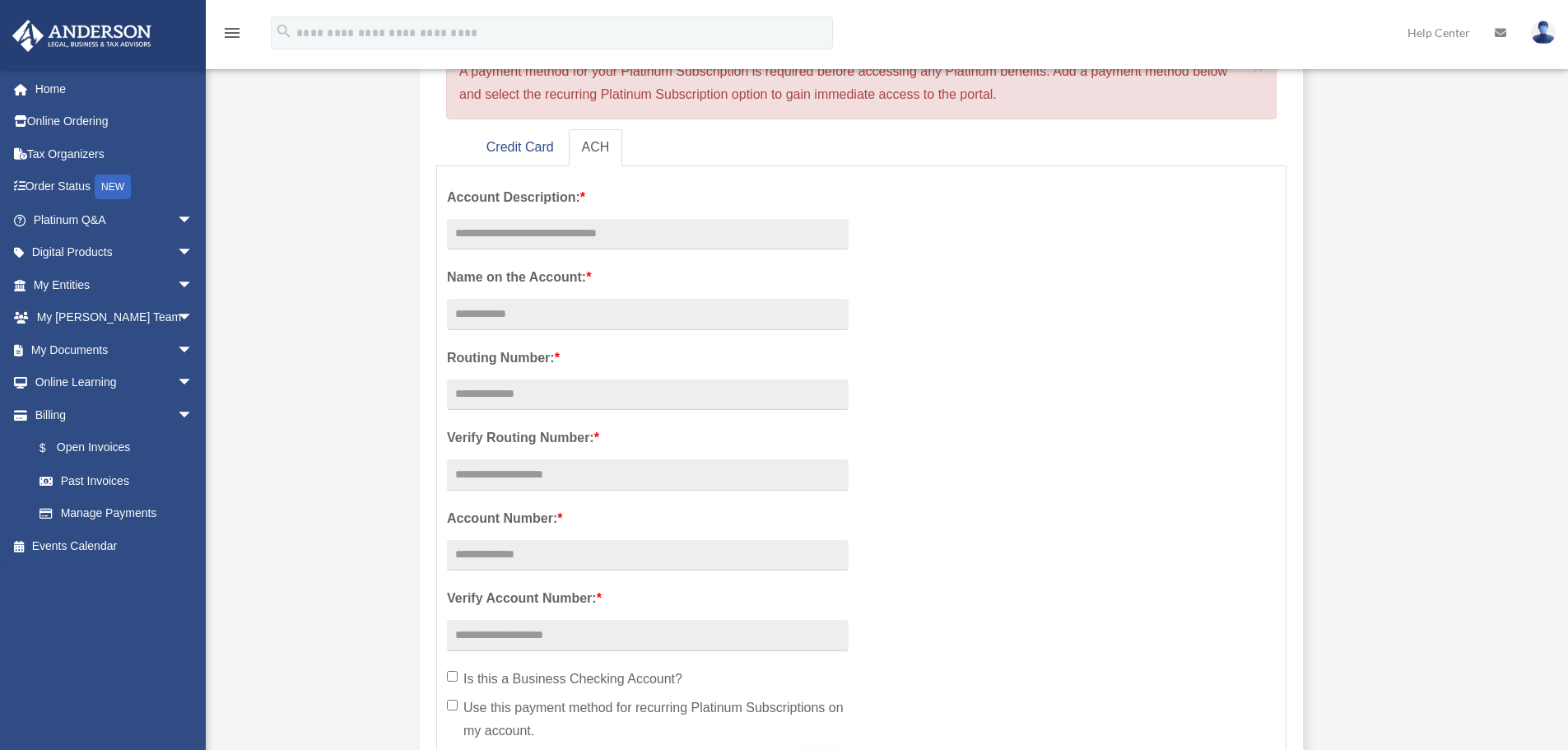
scroll to position [246, 0]
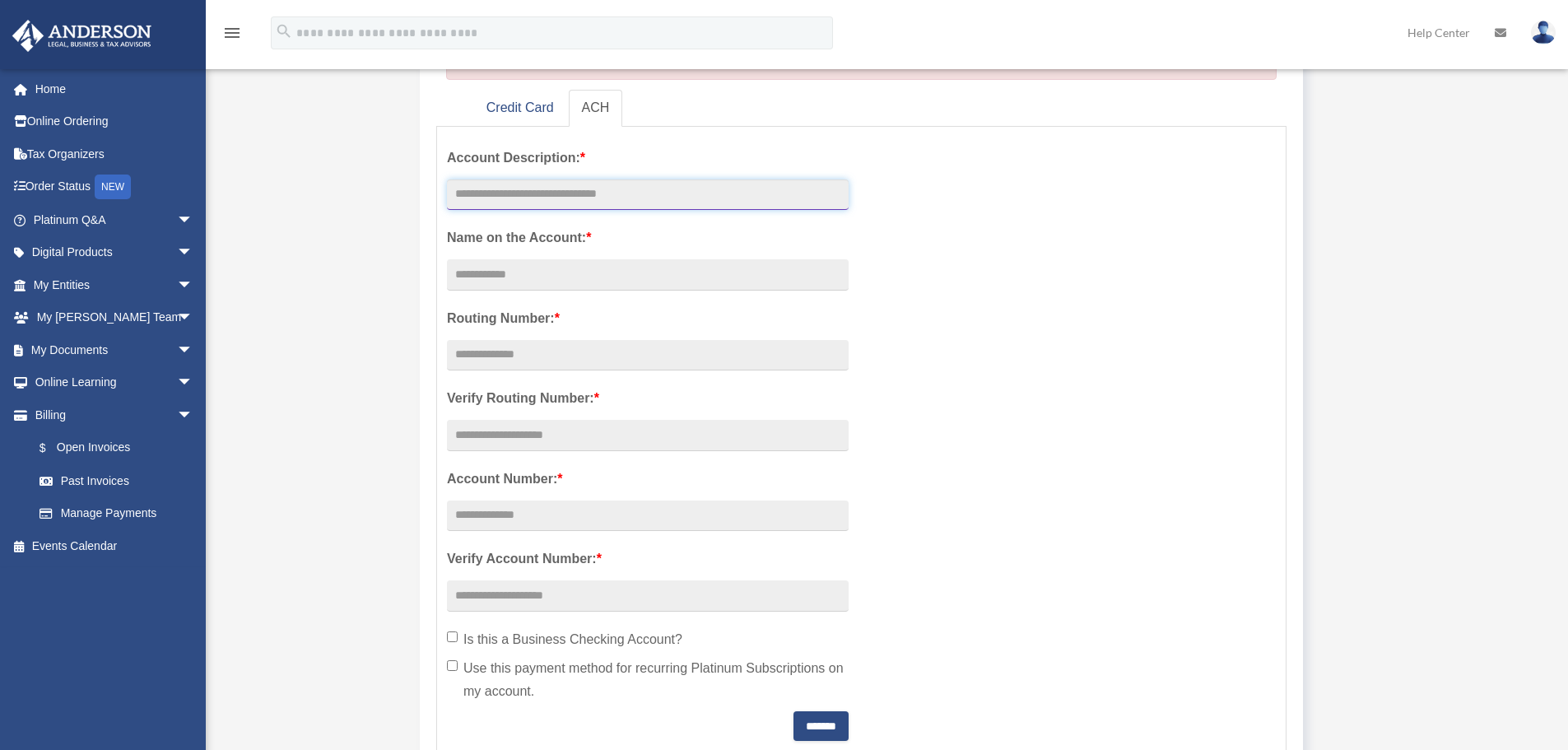
click at [585, 196] on input "text" at bounding box center [647, 195] width 401 height 32
type input "**********"
click at [501, 277] on input "Account Description: *" at bounding box center [647, 275] width 401 height 32
type input "*******"
click at [538, 351] on input "text" at bounding box center [647, 356] width 401 height 32
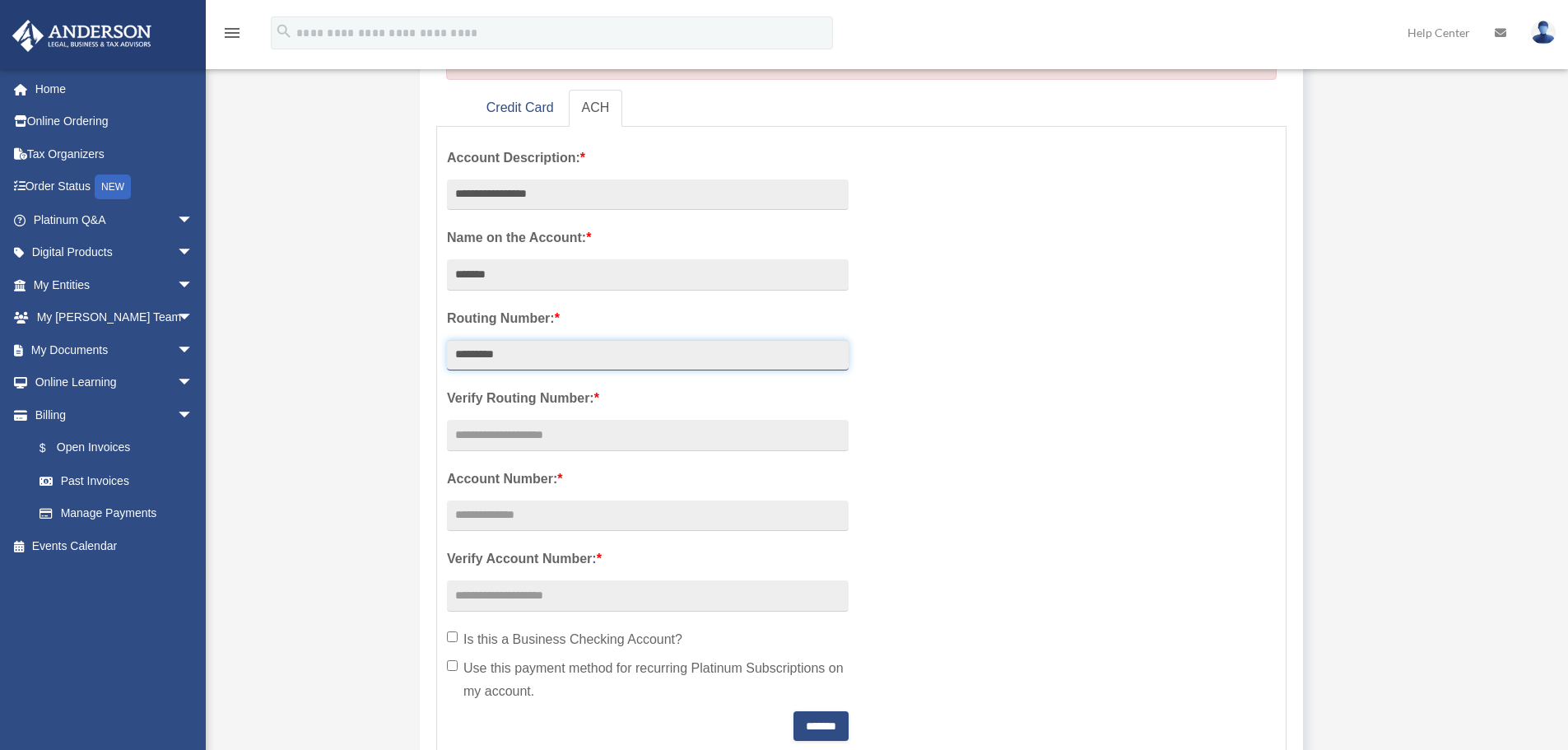
type input "*********"
click at [561, 438] on input "text" at bounding box center [647, 436] width 401 height 32
click at [511, 271] on input "*******" at bounding box center [647, 275] width 401 height 32
type input "*"
type input "**********"
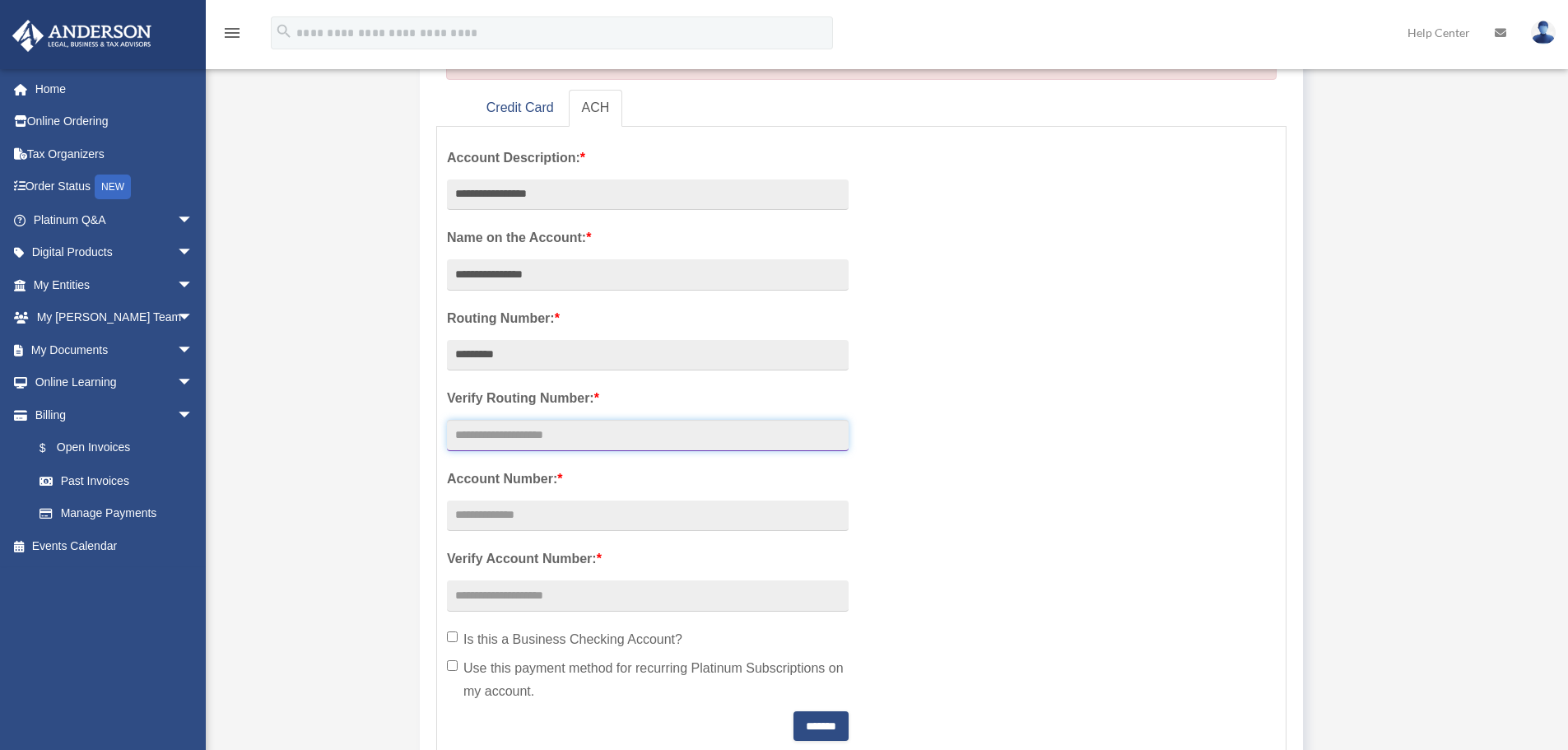
click at [527, 441] on input "text" at bounding box center [647, 436] width 401 height 32
type input "*********"
click at [540, 517] on input "text" at bounding box center [647, 516] width 401 height 32
type input "*******"
click at [505, 596] on input "text" at bounding box center [647, 596] width 401 height 32
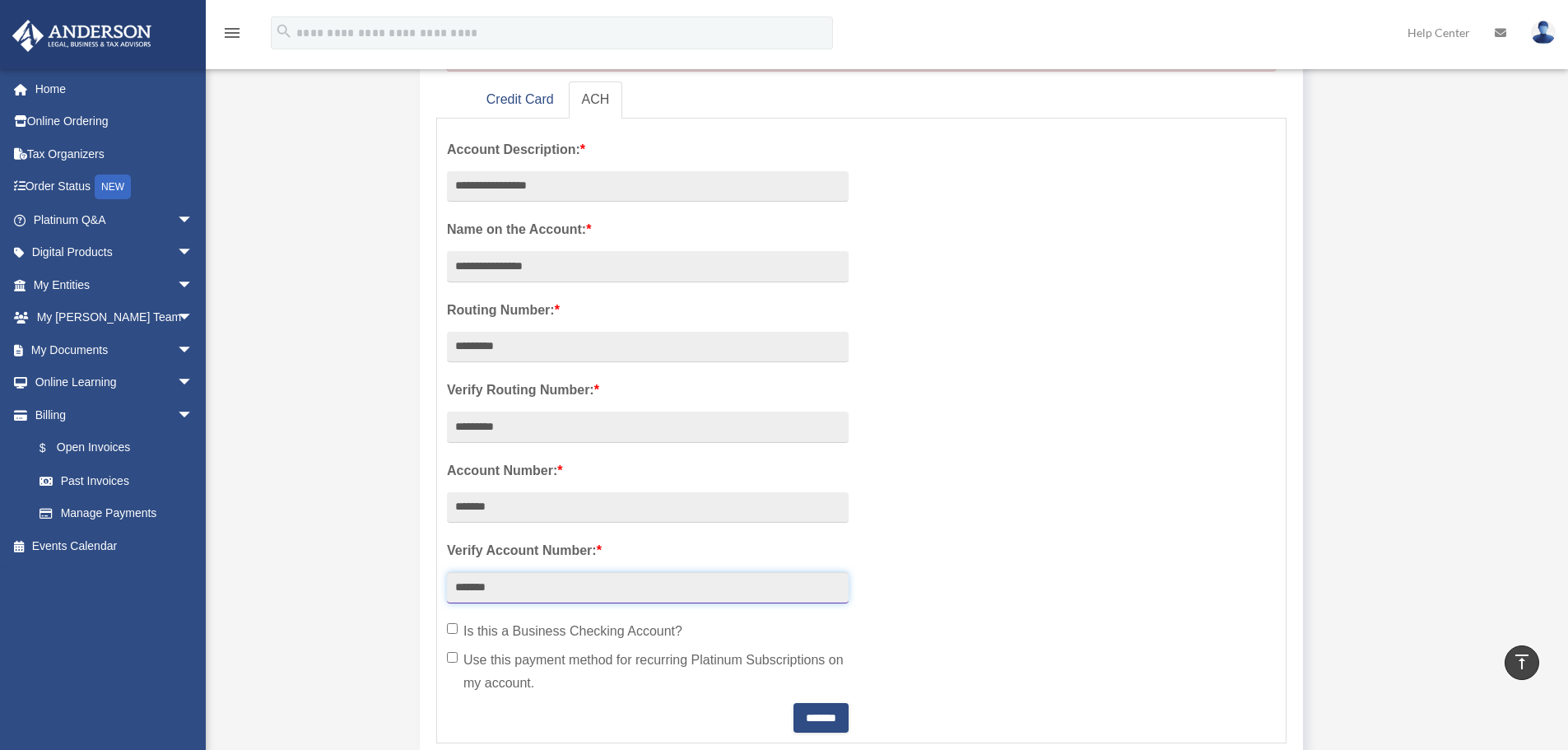
scroll to position [165, 0]
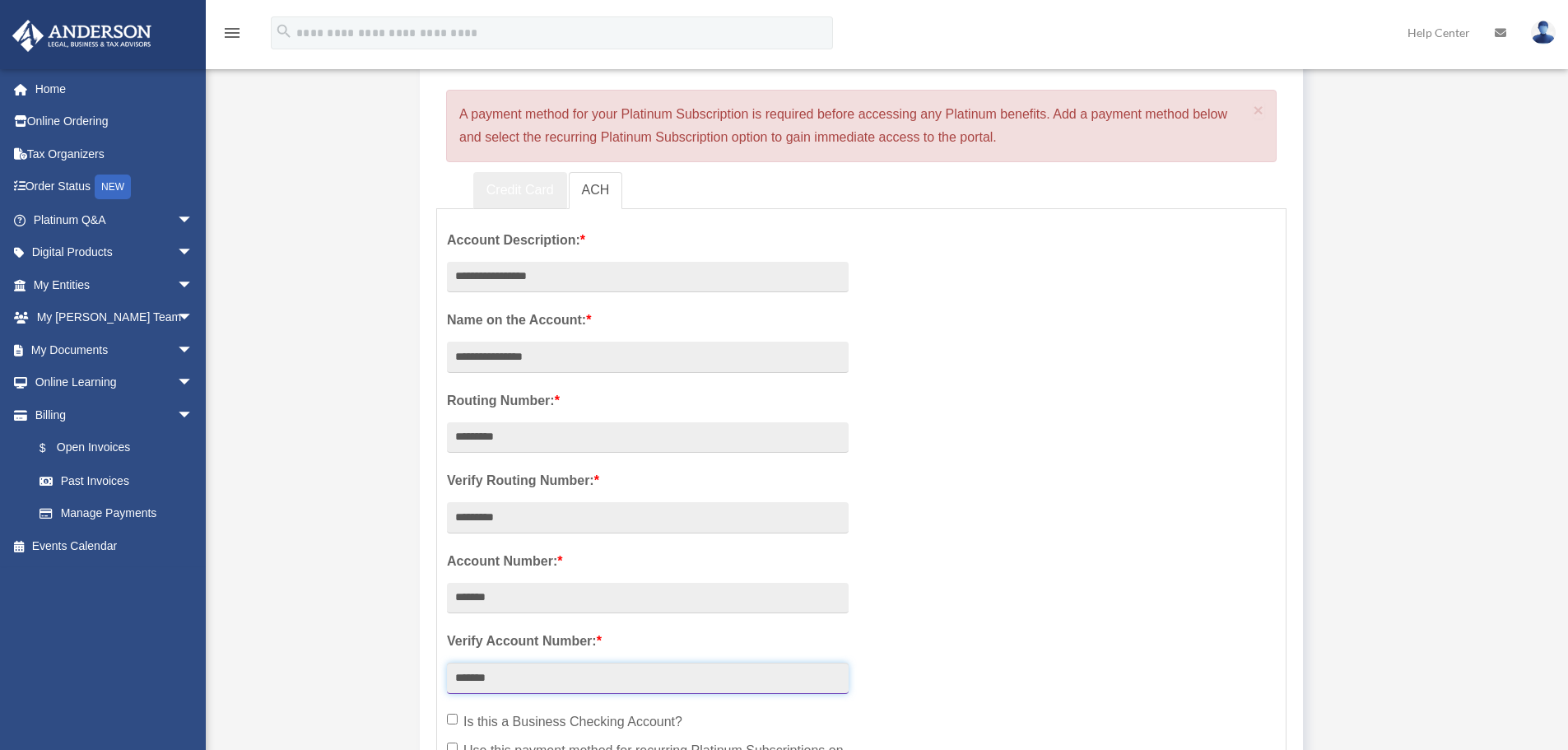
type input "*******"
click at [537, 187] on link "Credit Card" at bounding box center [520, 190] width 94 height 37
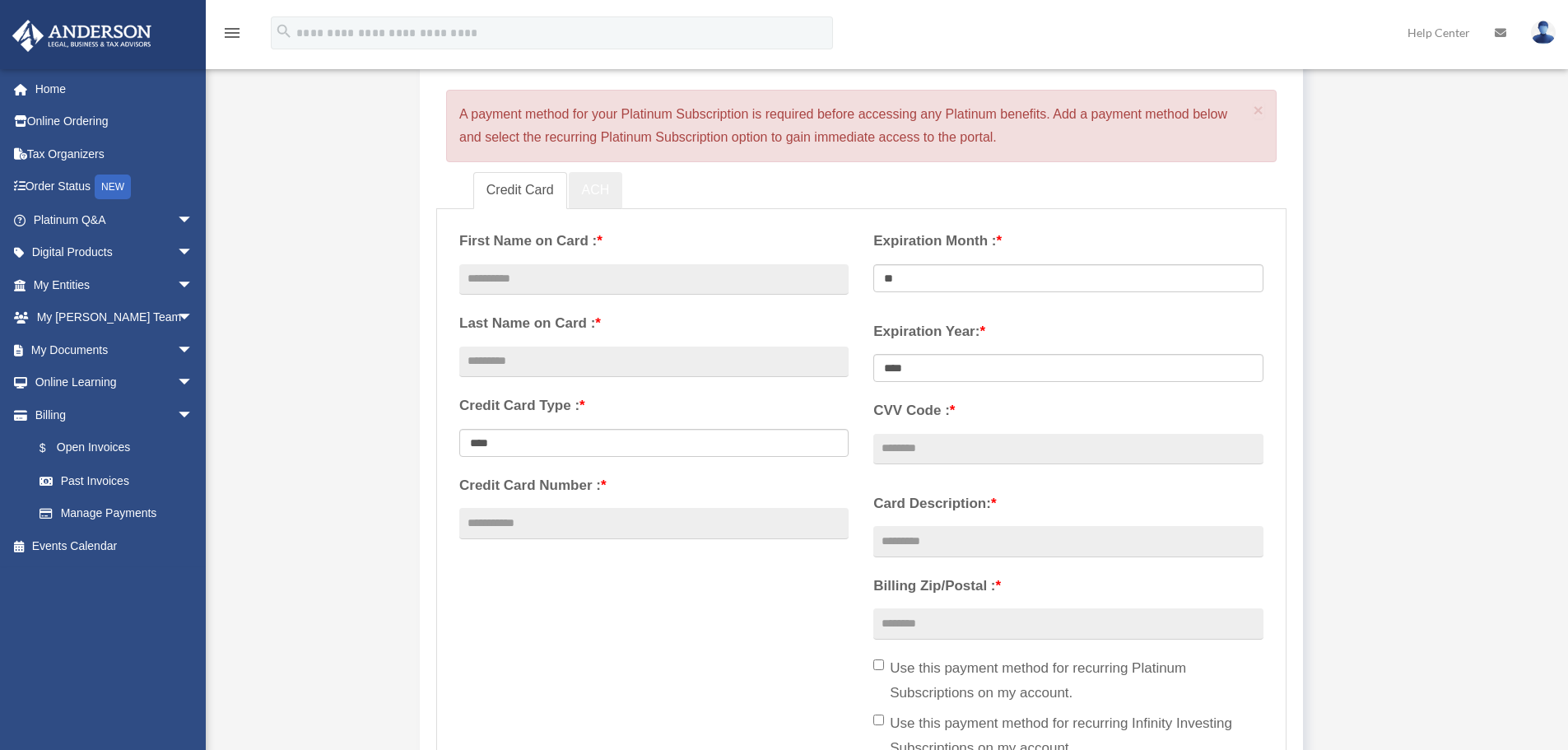
click at [596, 188] on link "ACH" at bounding box center [596, 190] width 54 height 37
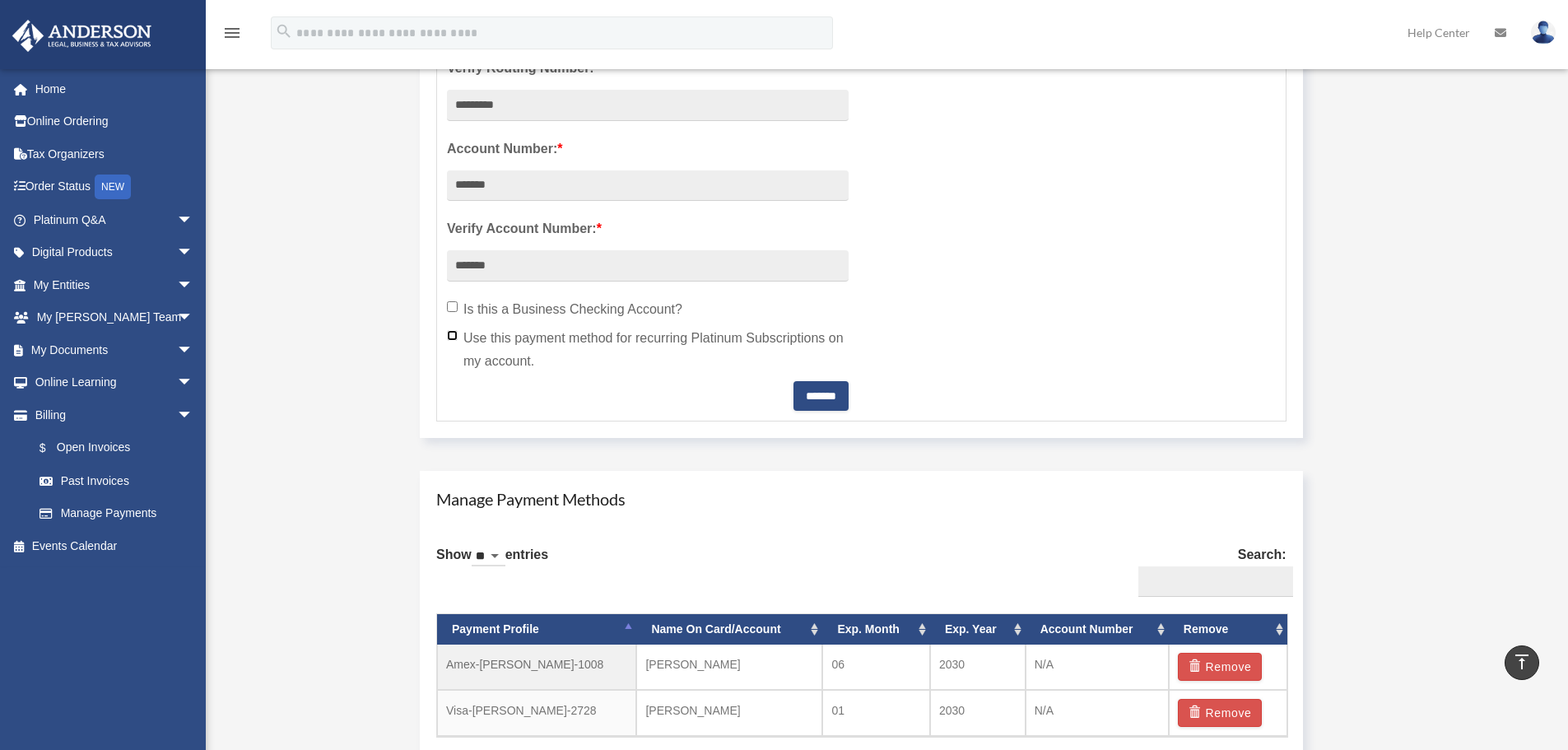
scroll to position [576, 0]
click at [816, 391] on input "*******" at bounding box center [821, 396] width 55 height 30
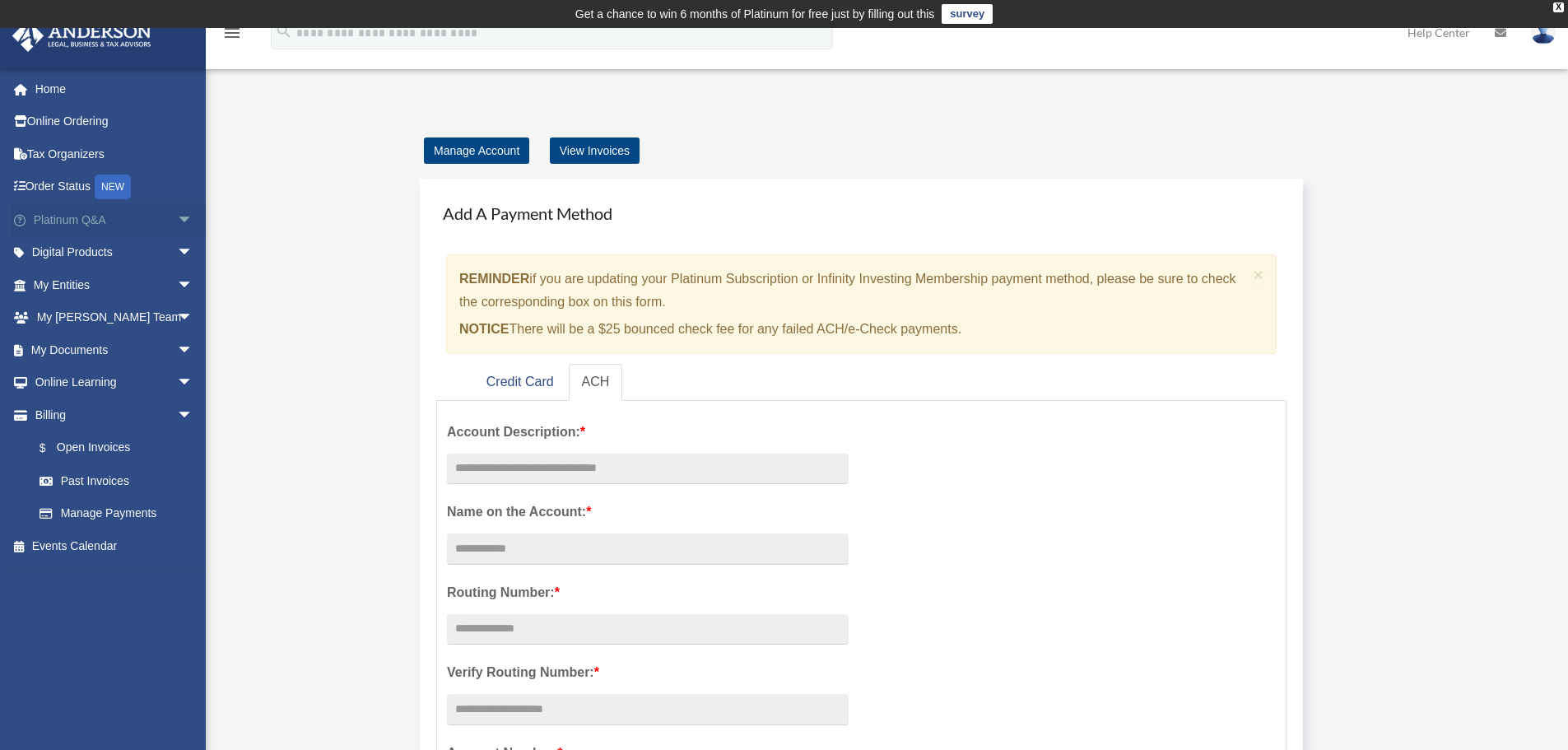
click at [178, 220] on span "arrow_drop_down" at bounding box center [192, 220] width 33 height 34
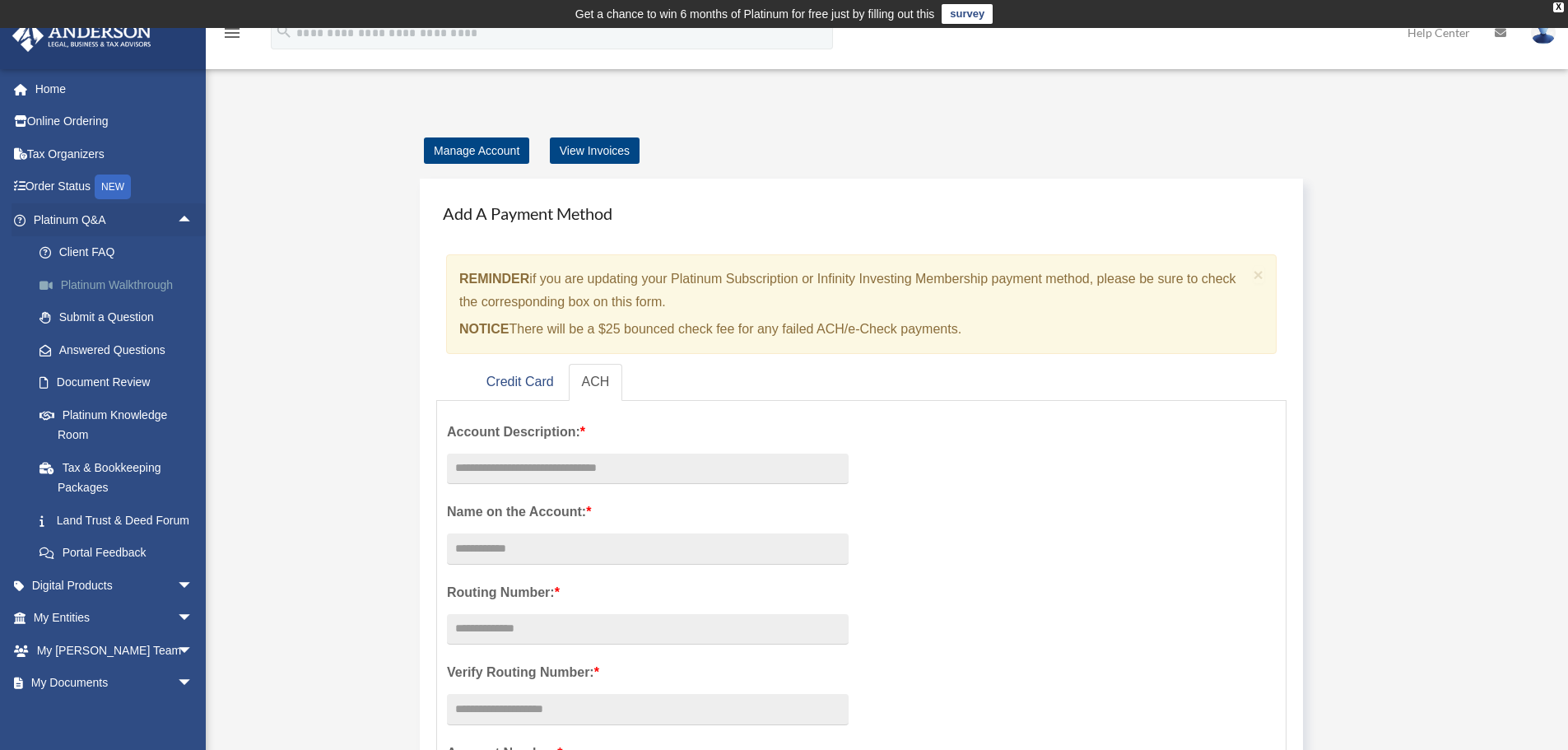
click at [157, 281] on link "Platinum Walkthrough" at bounding box center [120, 284] width 195 height 33
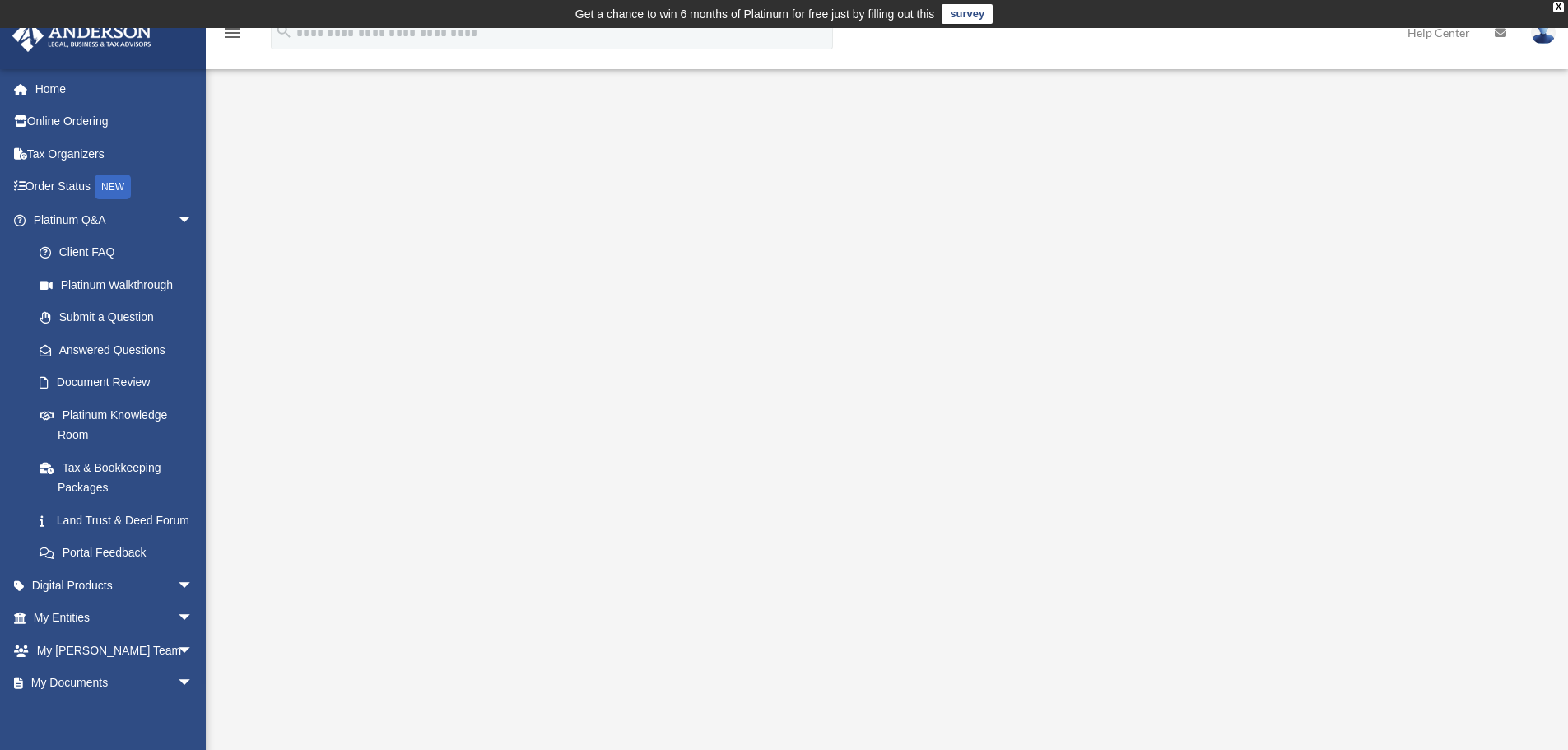
click at [1539, 33] on img at bounding box center [1543, 33] width 25 height 24
click at [1216, 67] on link "My Profile" at bounding box center [1296, 77] width 165 height 34
click at [177, 217] on span "arrow_drop_down" at bounding box center [192, 220] width 33 height 34
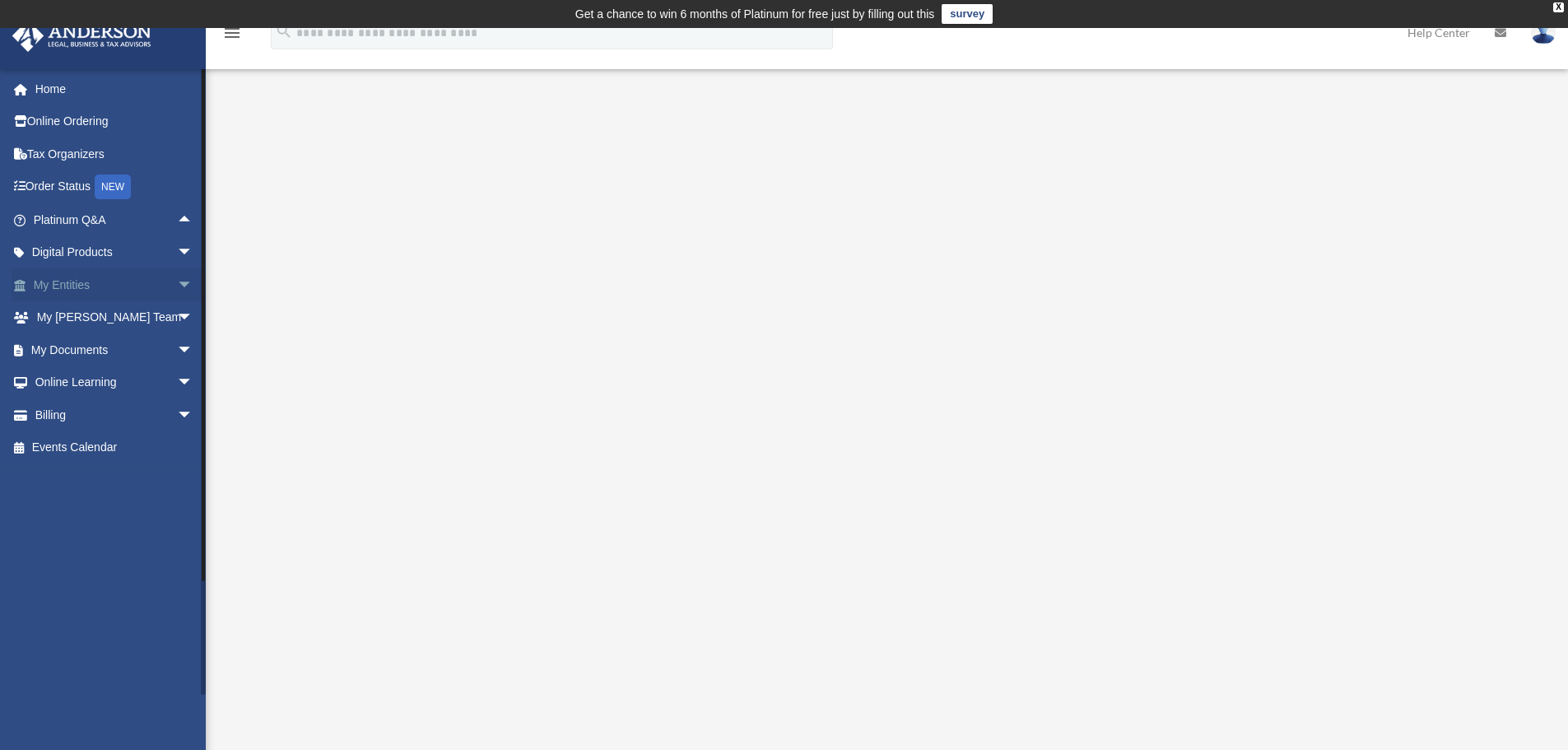
click at [177, 278] on span "arrow_drop_down" at bounding box center [192, 285] width 33 height 34
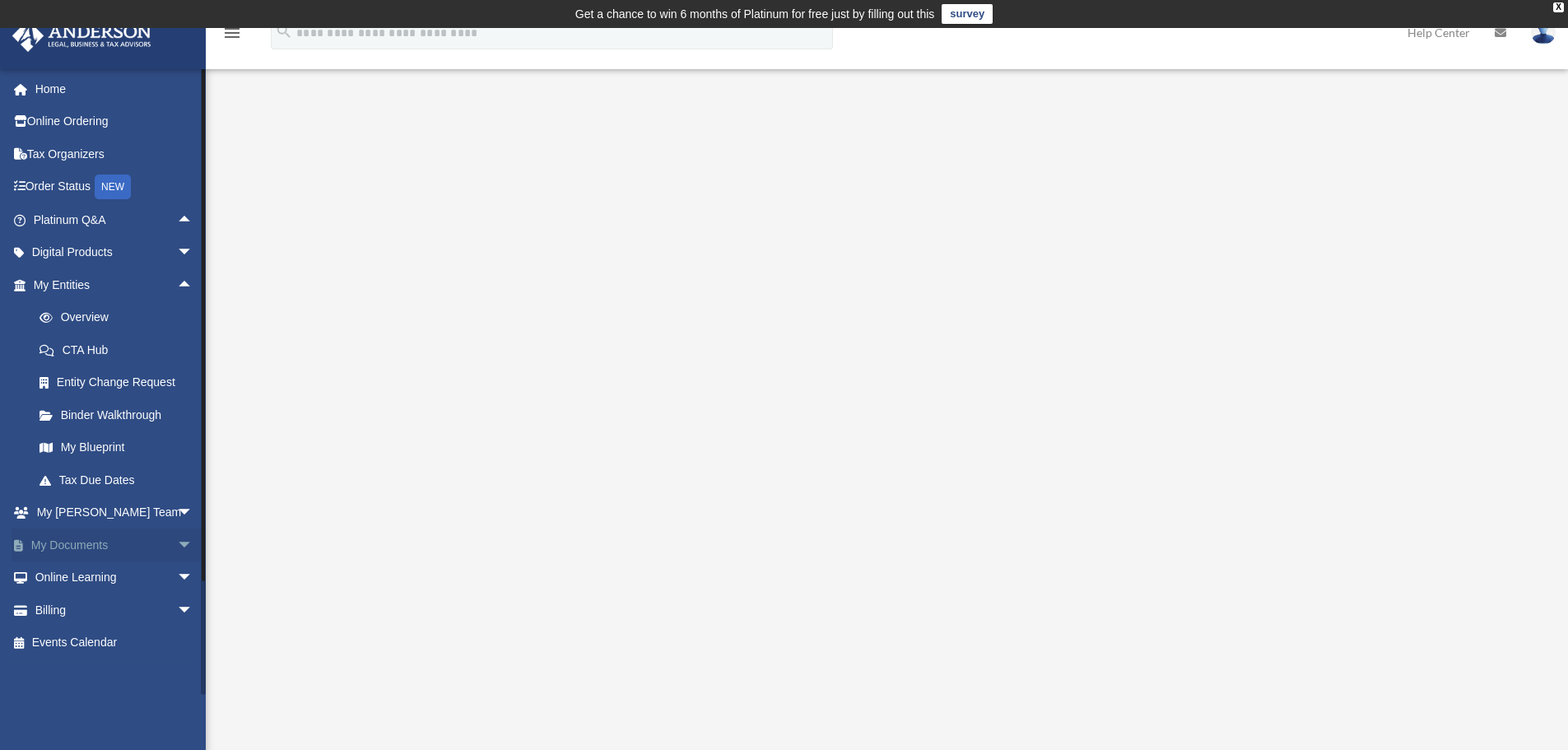
click at [177, 540] on span "arrow_drop_down" at bounding box center [192, 545] width 33 height 34
click at [62, 573] on link "Box" at bounding box center [120, 577] width 195 height 33
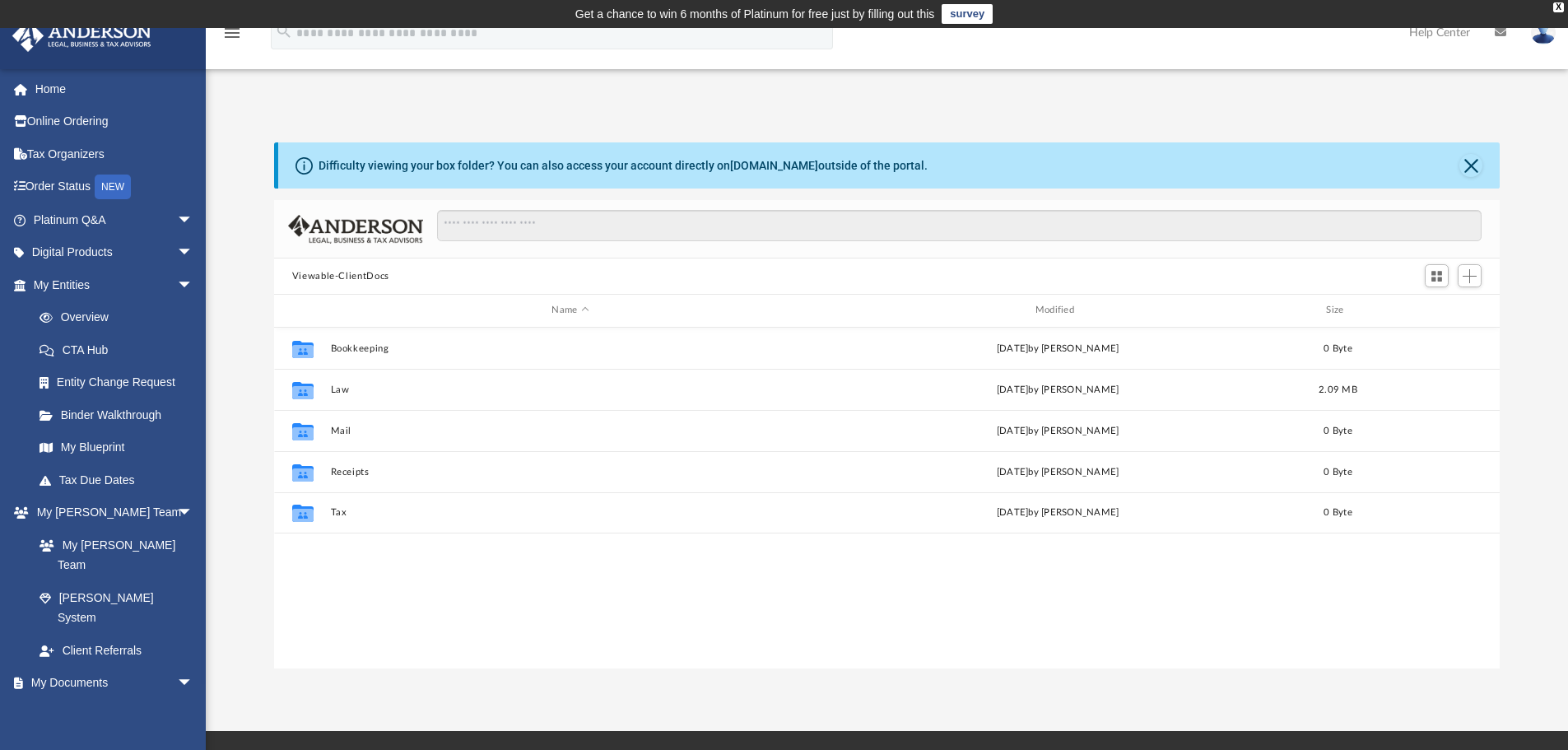
scroll to position [362, 1214]
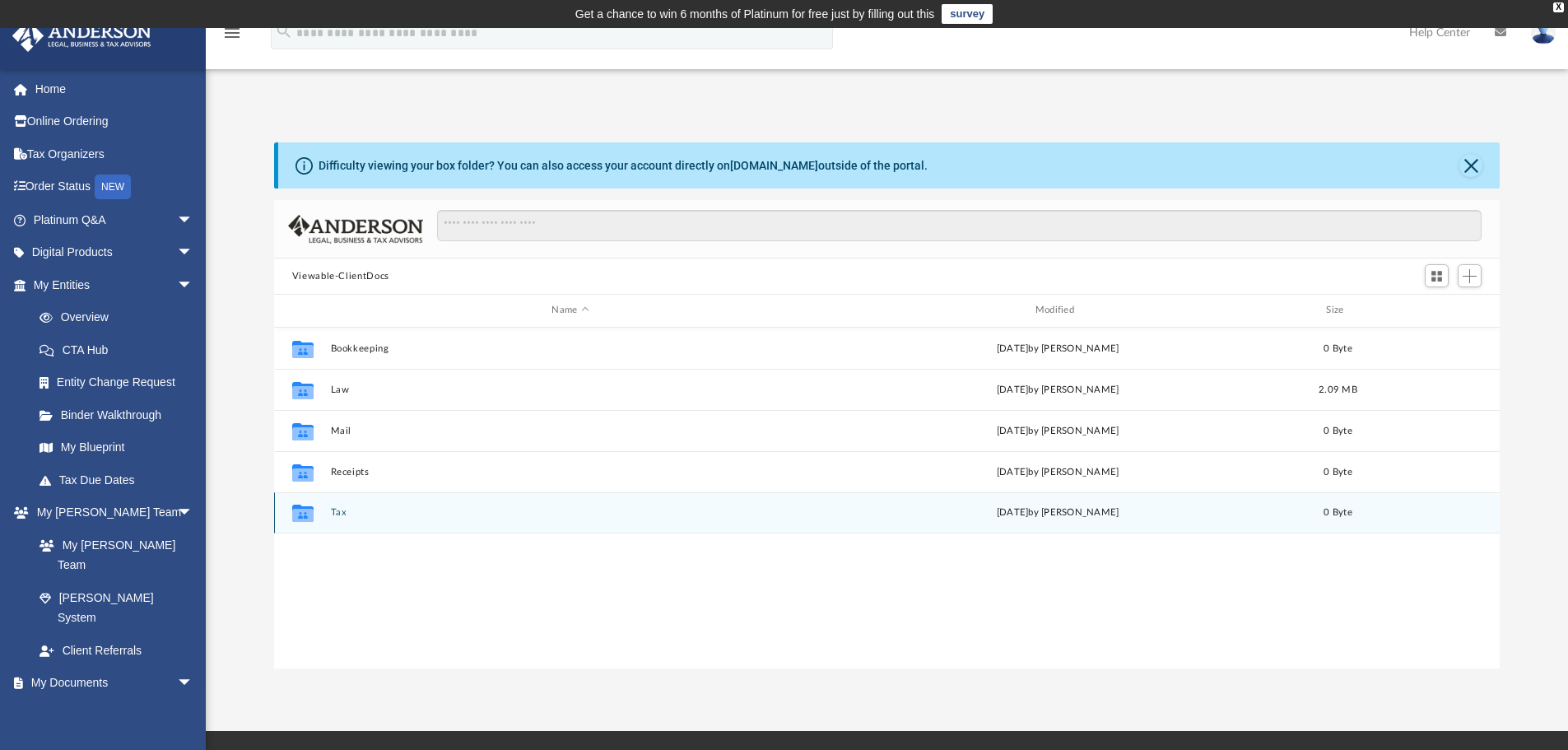
click at [305, 509] on icon "grid" at bounding box center [303, 514] width 22 height 13
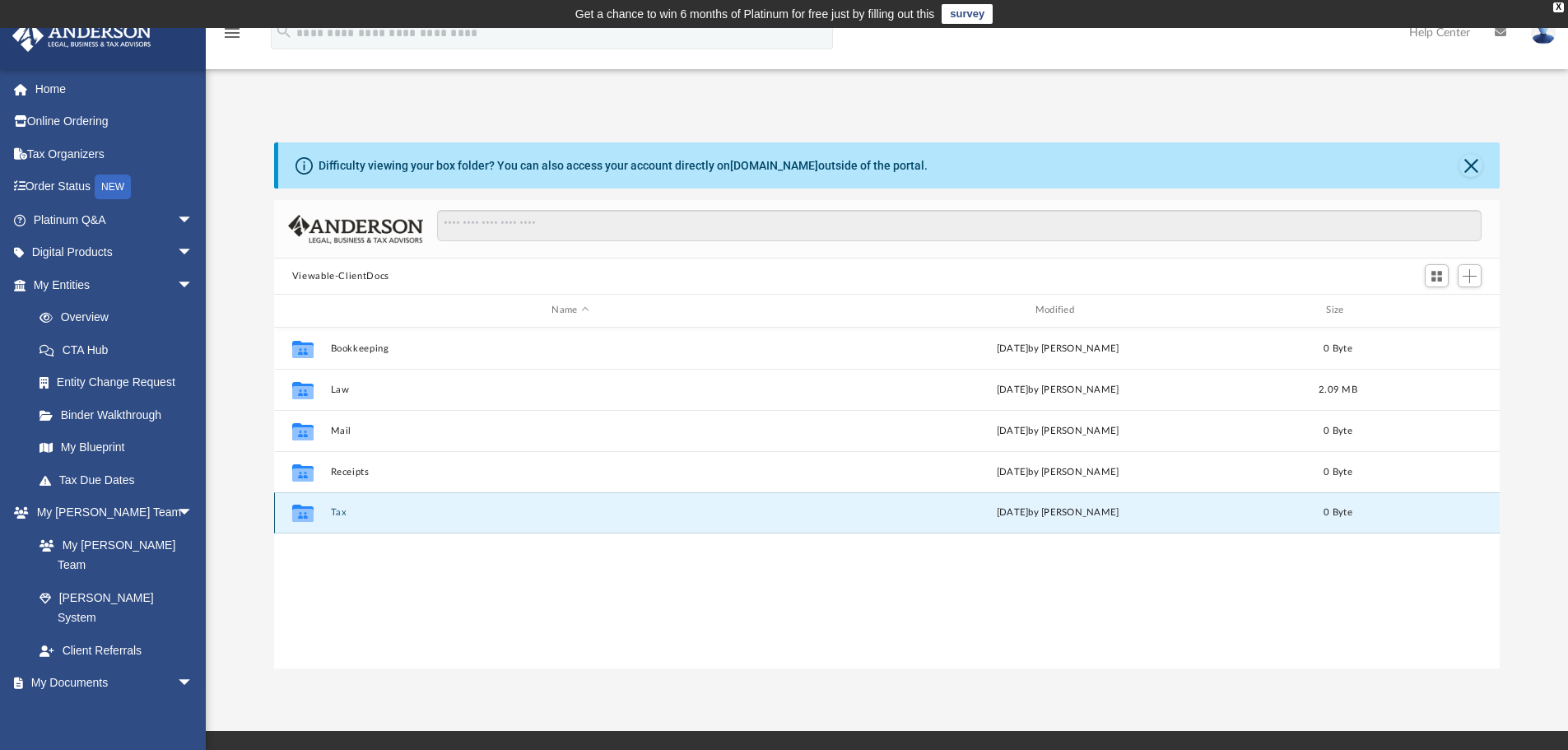
click at [305, 509] on icon "grid" at bounding box center [303, 514] width 22 height 13
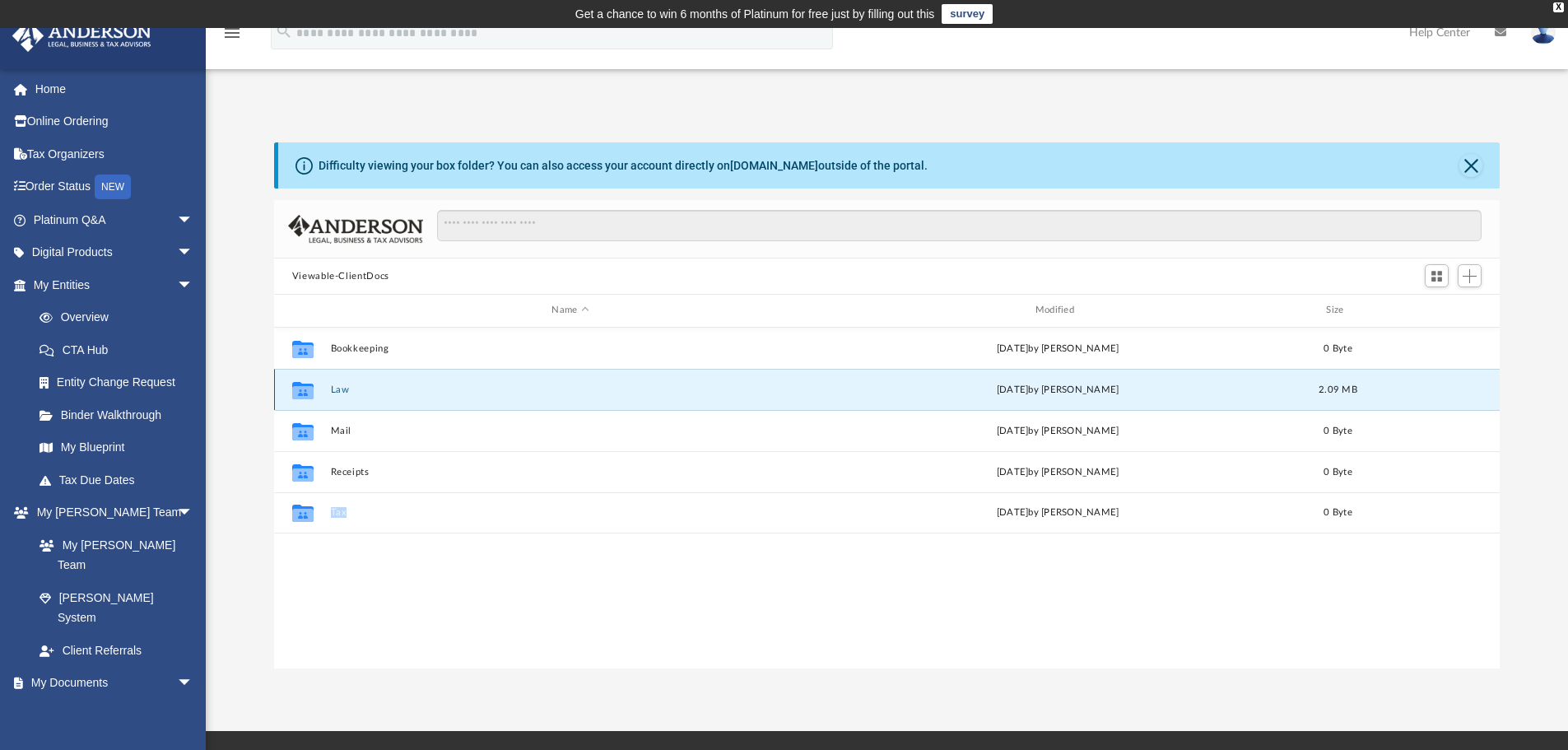
click at [341, 387] on button "Law" at bounding box center [570, 389] width 480 height 11
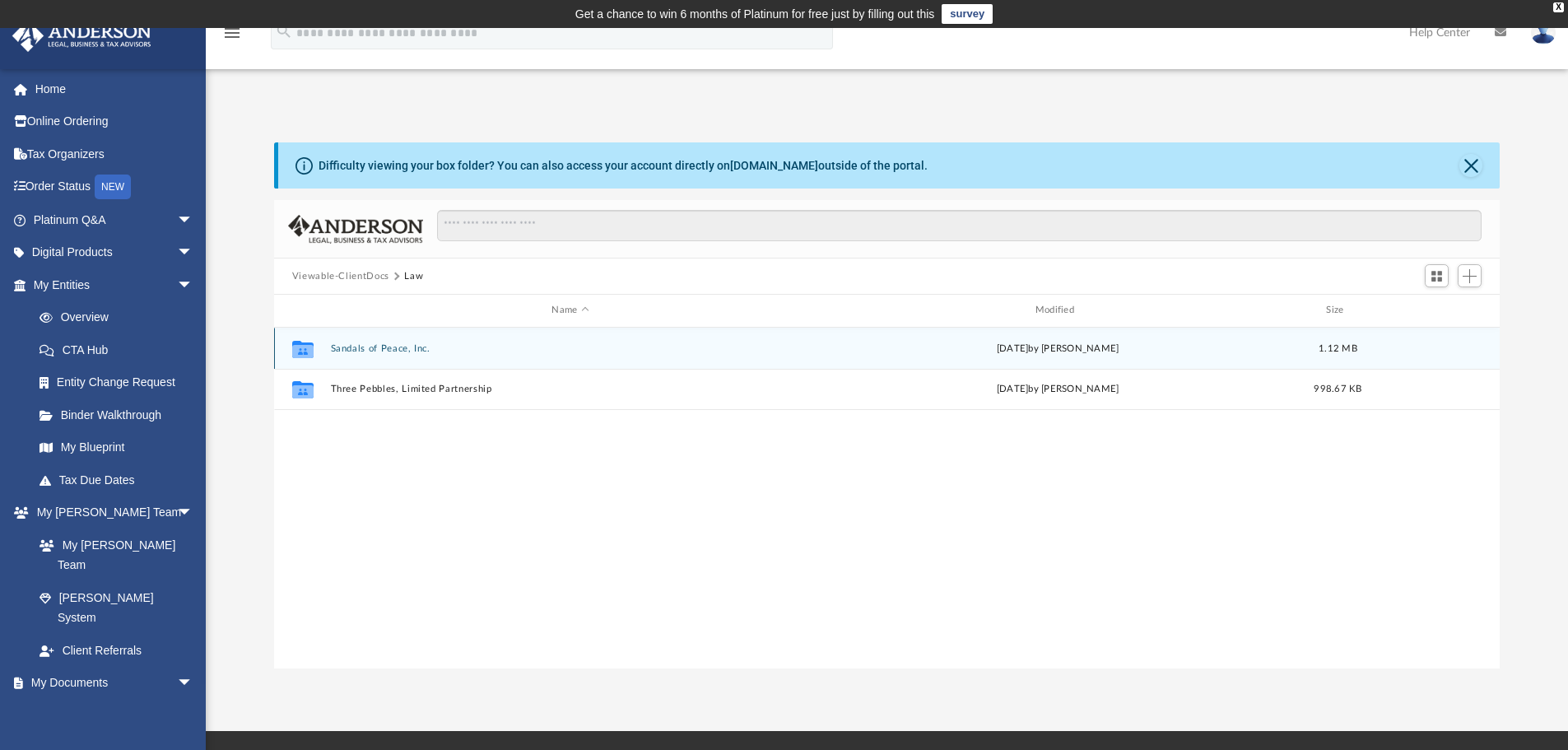
click at [399, 343] on button "Sandals of Peace, Inc." at bounding box center [570, 348] width 480 height 11
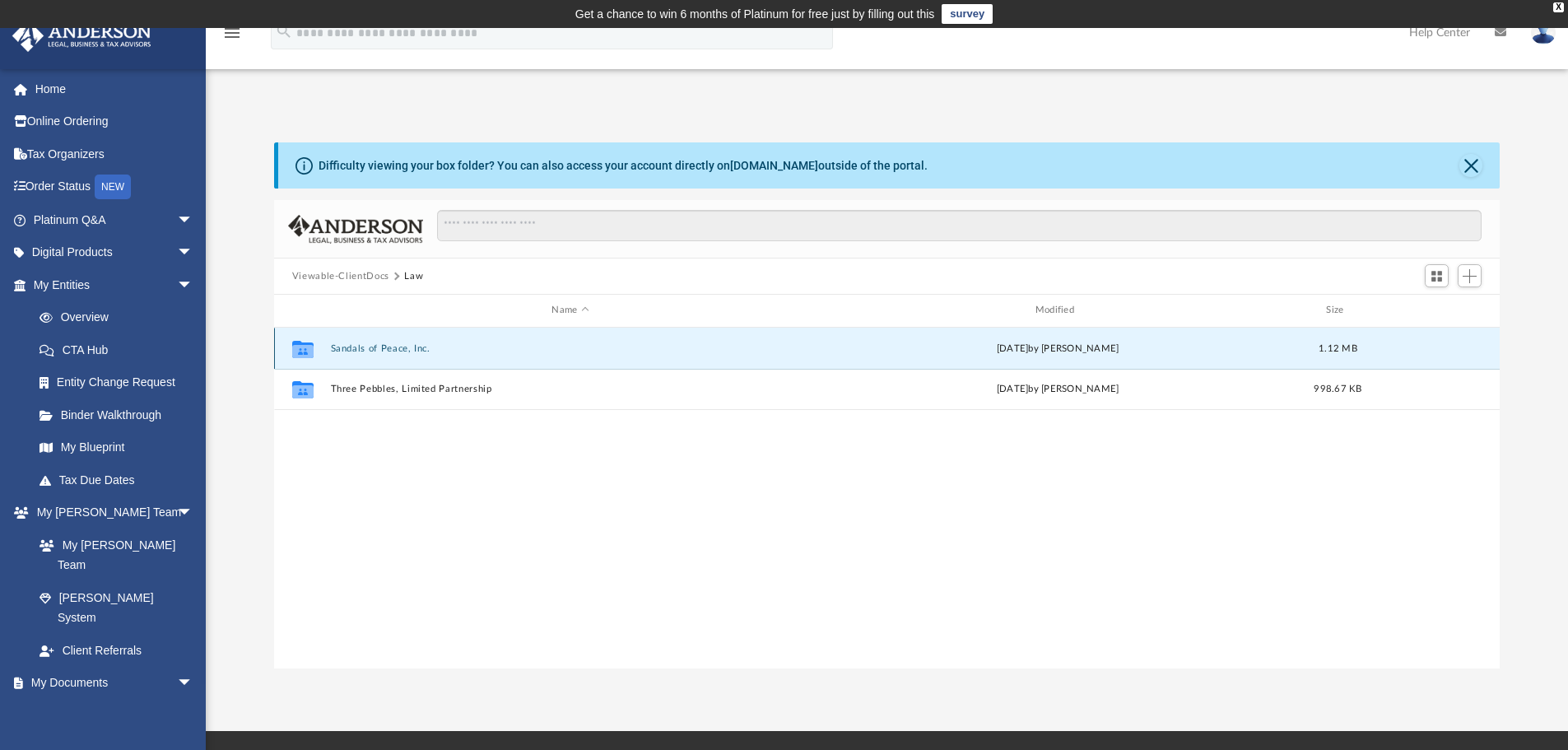
click at [399, 343] on button "Sandals of Peace, Inc." at bounding box center [570, 348] width 480 height 11
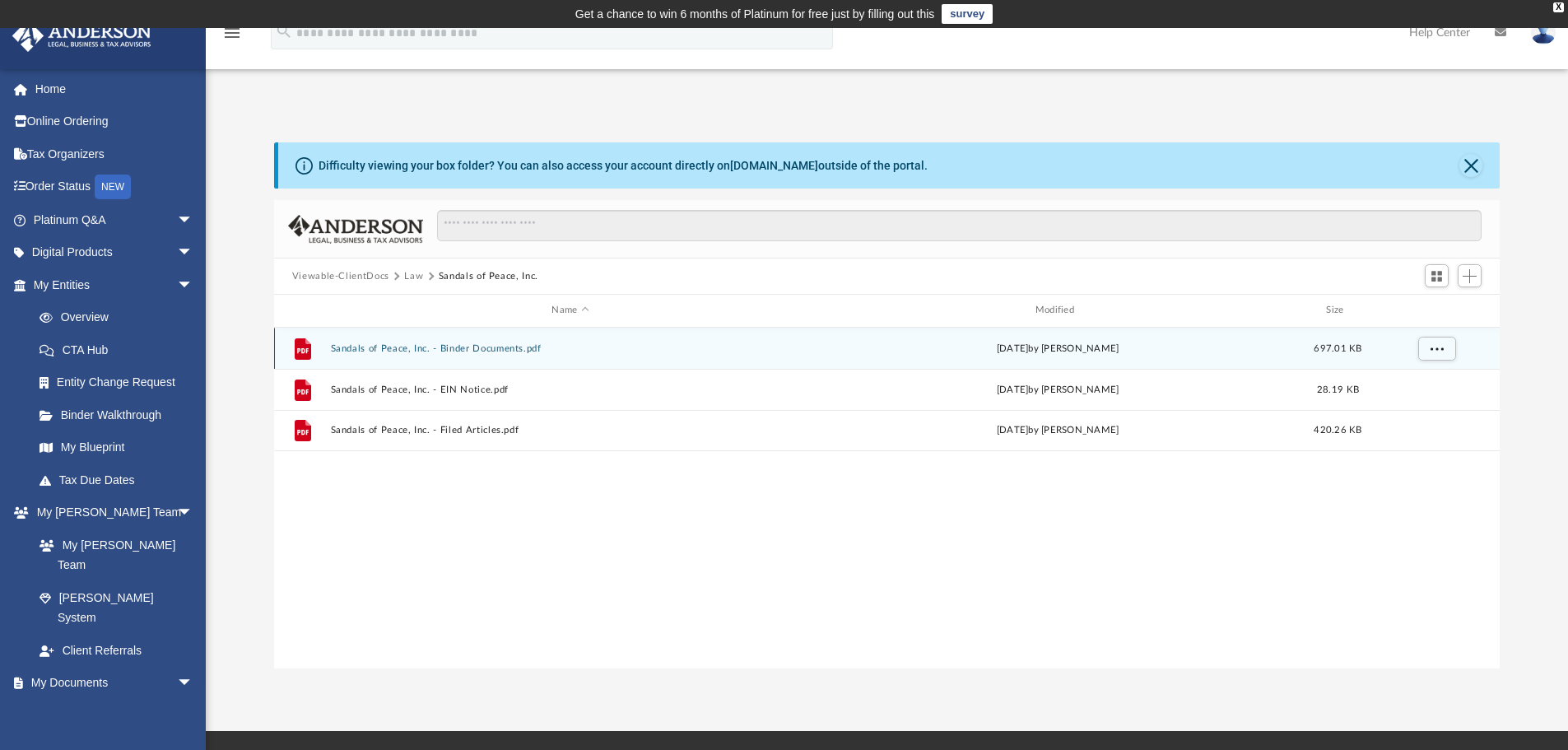
click at [456, 346] on button "Sandals of Peace, Inc. - Binder Documents.pdf" at bounding box center [570, 348] width 480 height 11
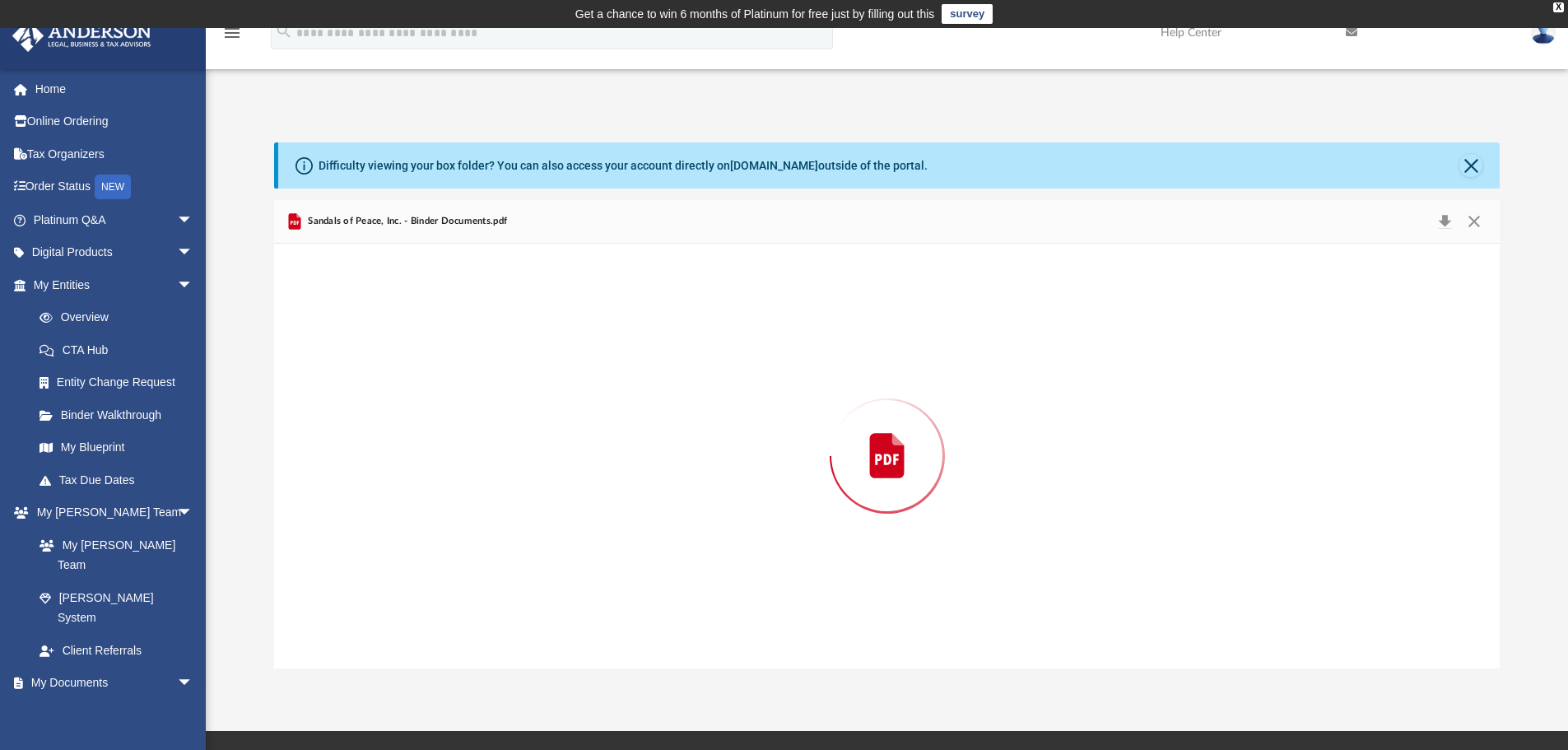
click at [456, 346] on div "Preview" at bounding box center [888, 455] width 1227 height 425
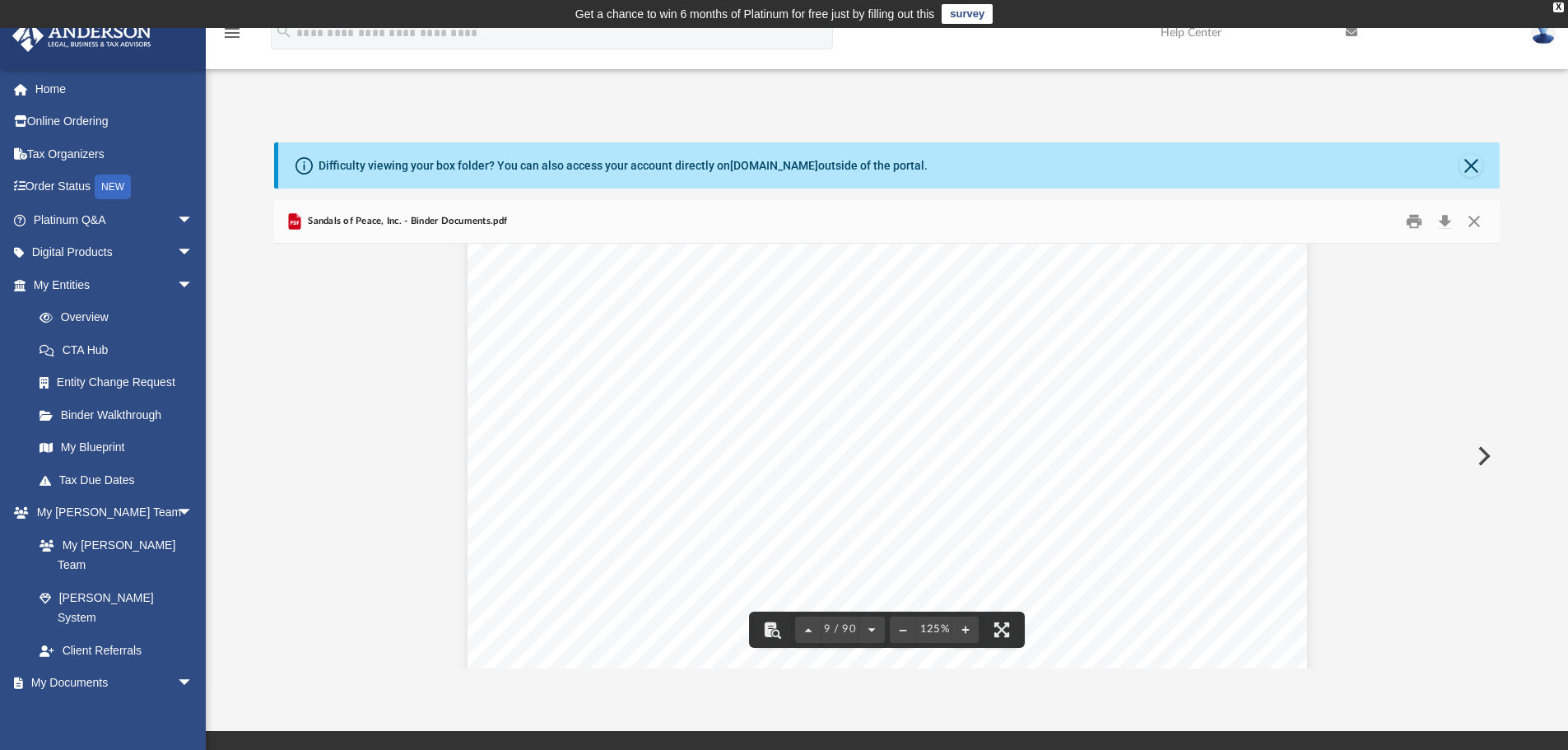
scroll to position [8721, 0]
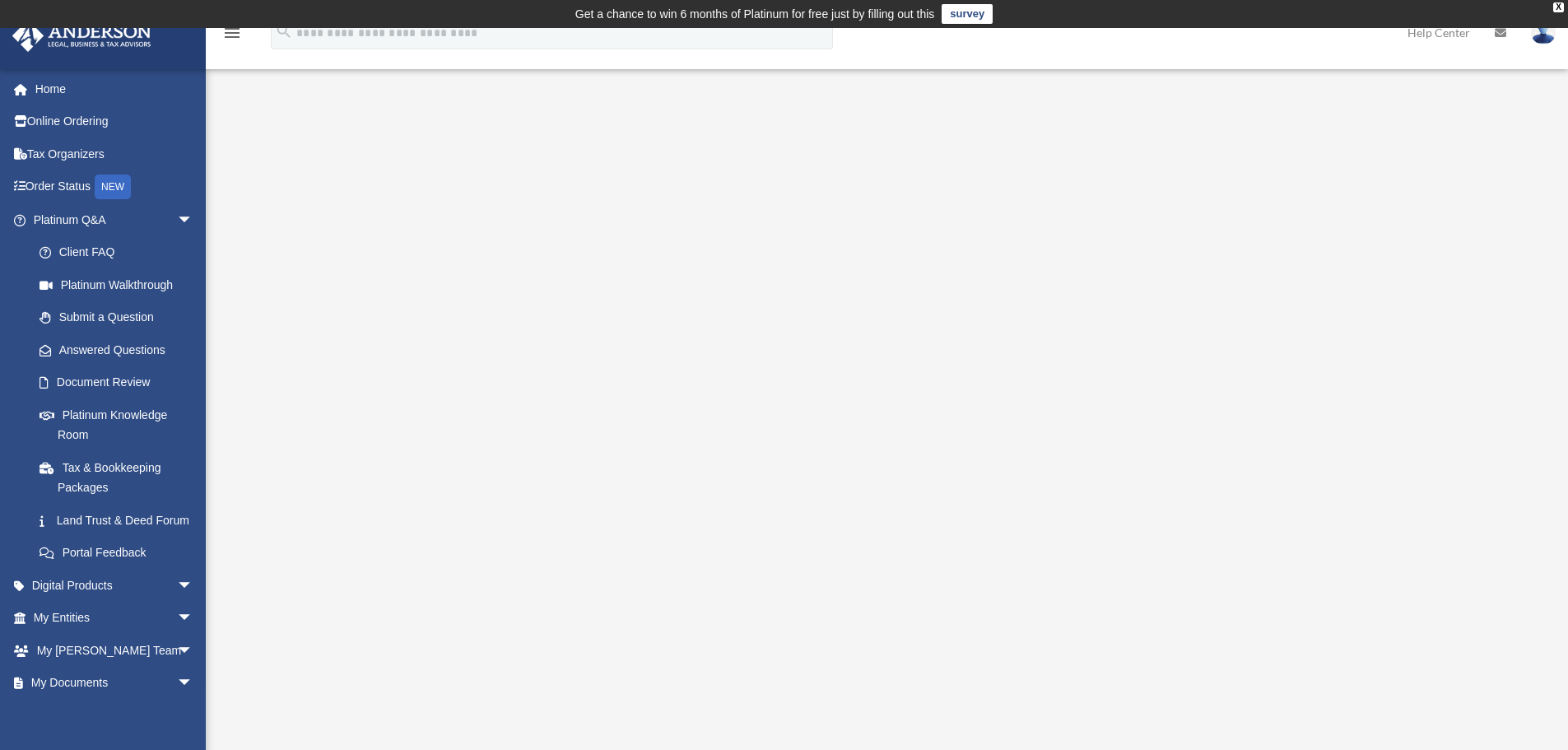
click at [1537, 36] on img at bounding box center [1543, 33] width 25 height 24
click at [1490, 201] on div "<span data-mce-type="bookmark" style="display: inline-block; width: 0px; overfl…" at bounding box center [886, 423] width 1231 height 568
click at [177, 221] on span "arrow_drop_down" at bounding box center [192, 220] width 33 height 34
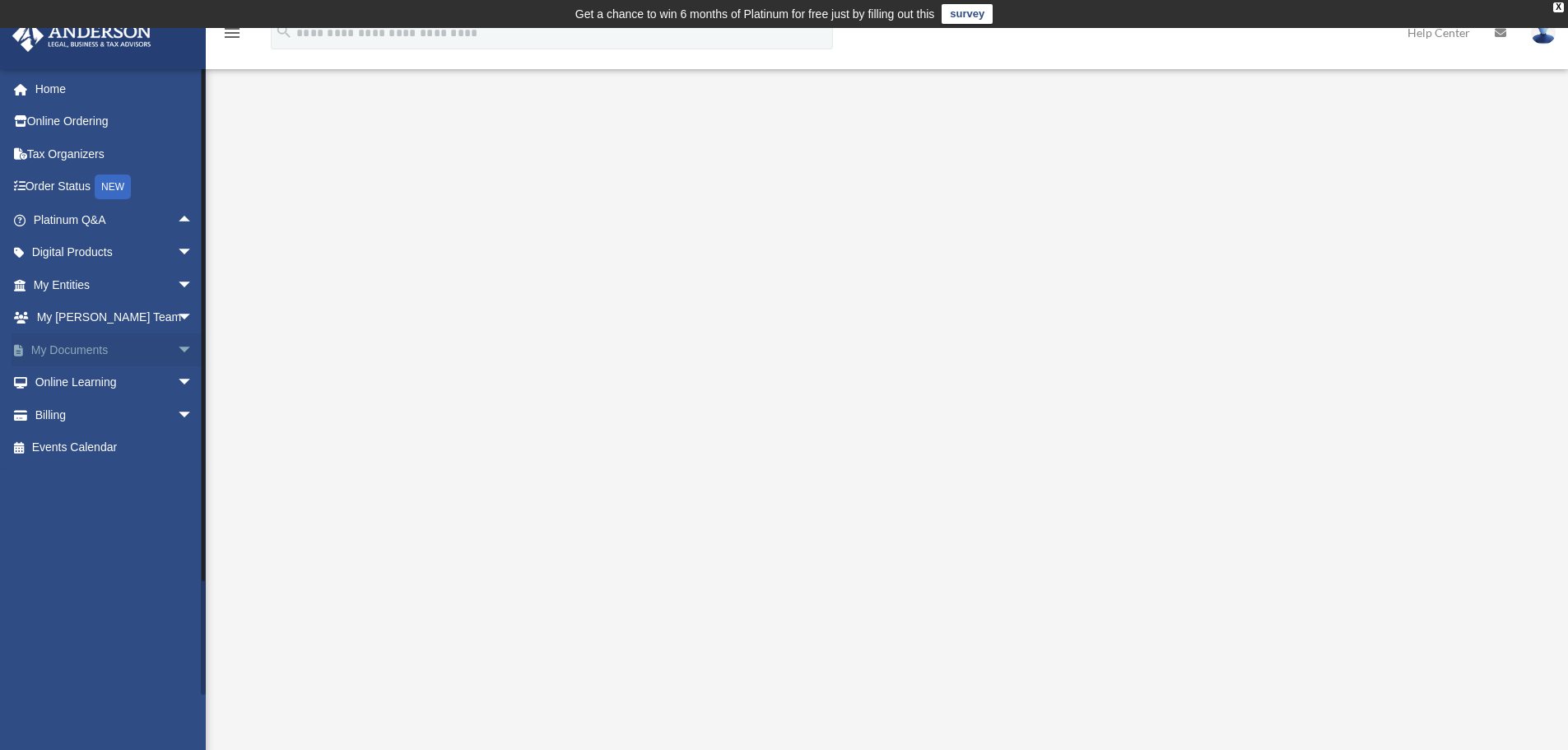
click at [177, 347] on span "arrow_drop_down" at bounding box center [192, 350] width 33 height 34
click at [75, 378] on link "Box" at bounding box center [120, 381] width 195 height 33
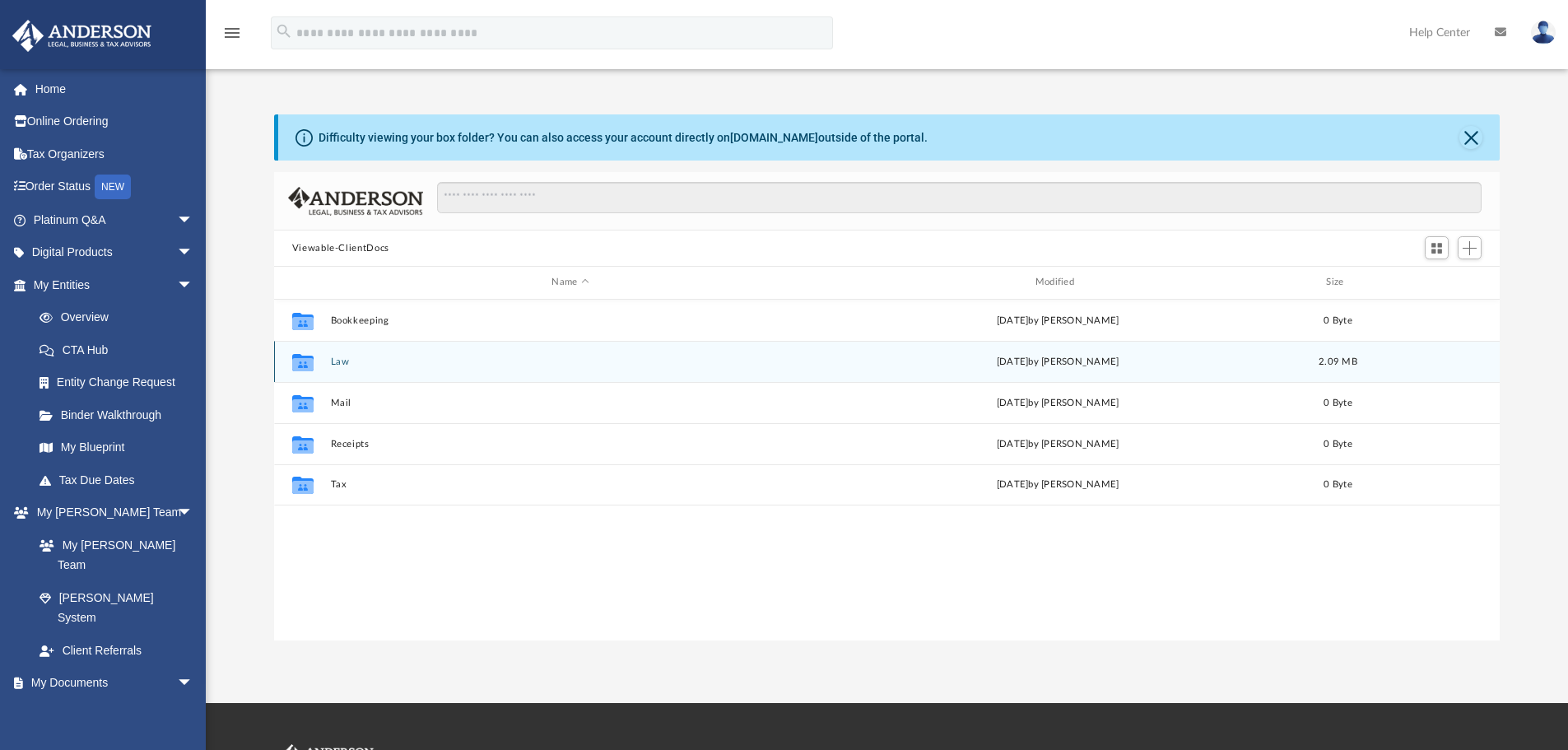
scroll to position [362, 1214]
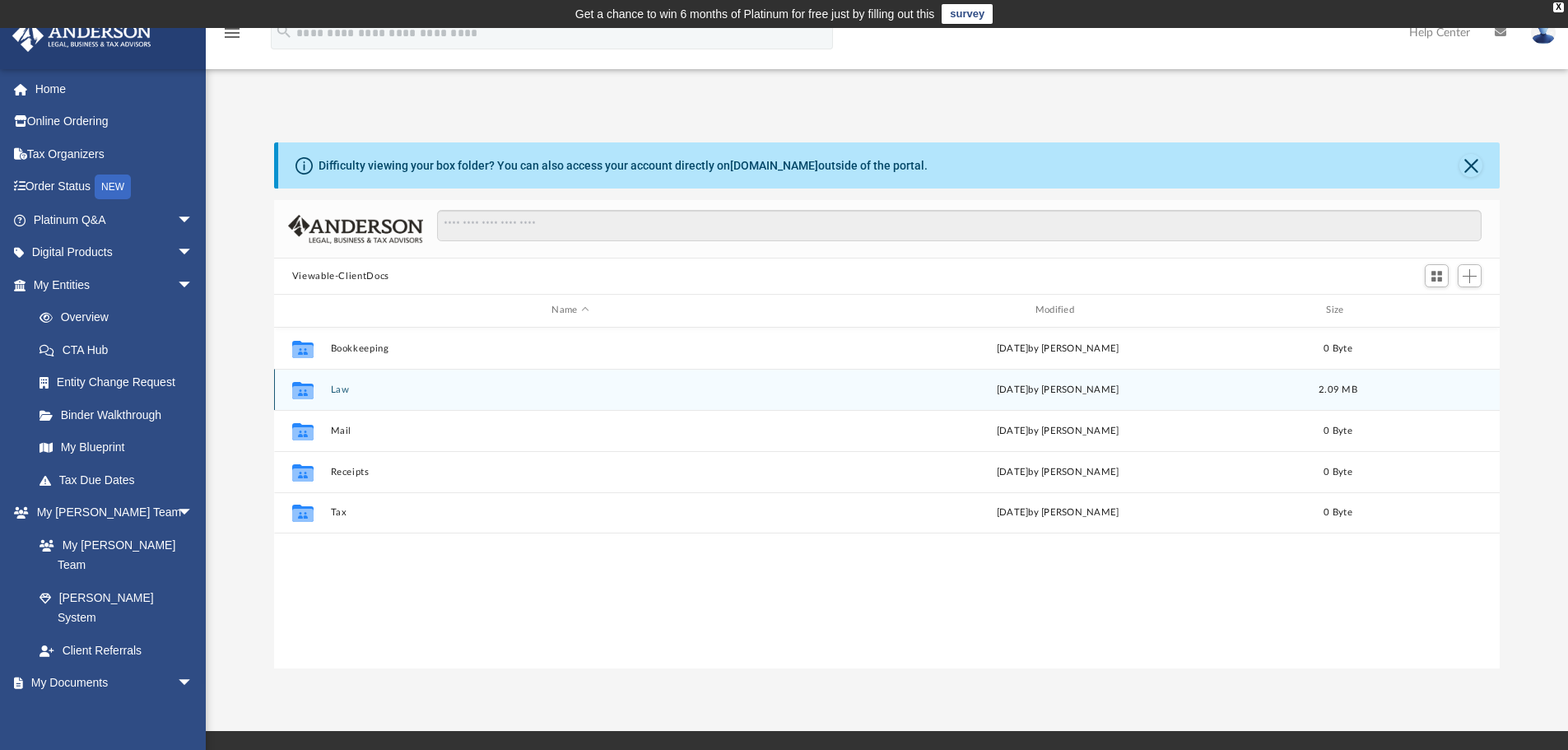
click at [305, 392] on icon "grid" at bounding box center [303, 390] width 22 height 18
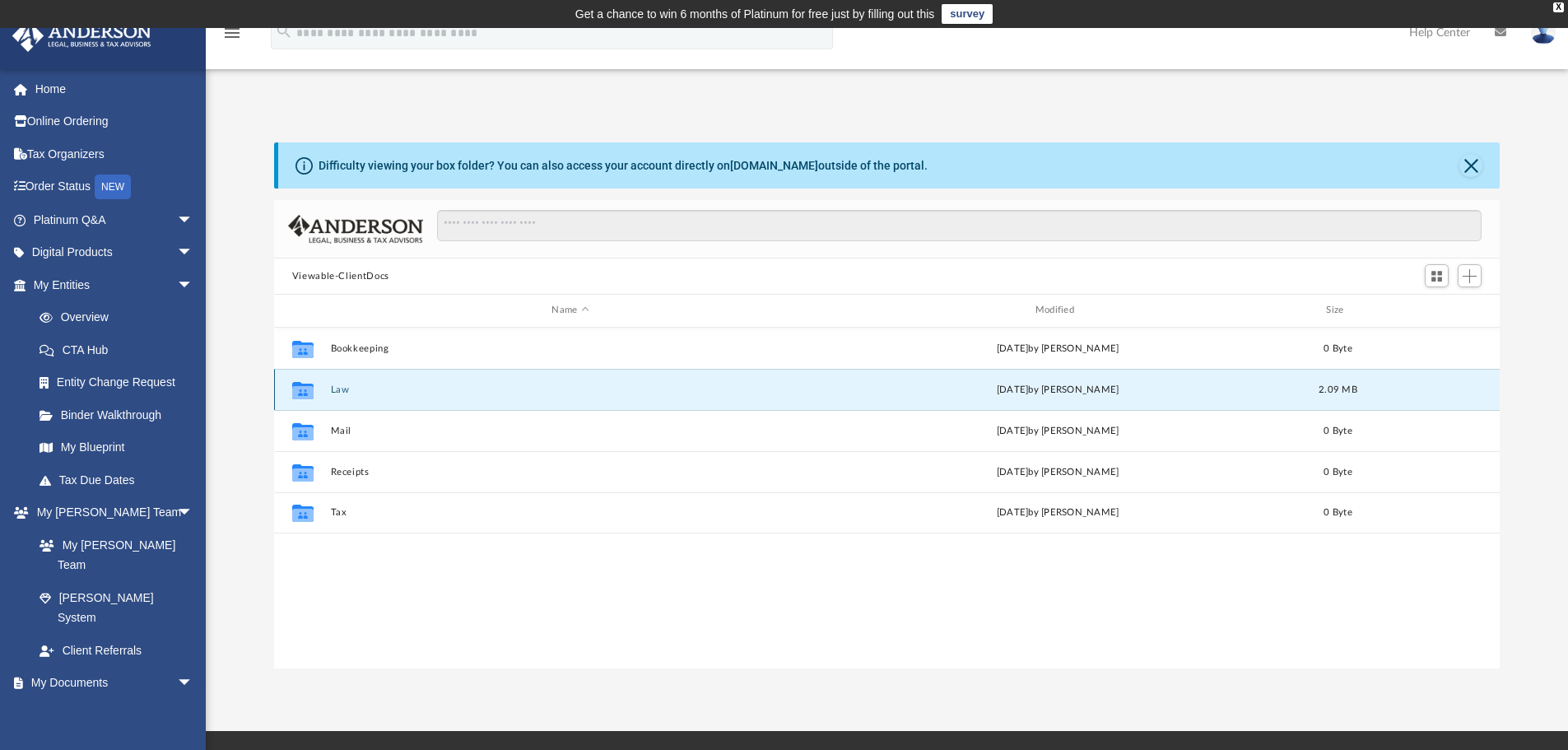
click at [305, 392] on icon "grid" at bounding box center [303, 390] width 22 height 18
click at [340, 384] on button "Law" at bounding box center [570, 389] width 480 height 11
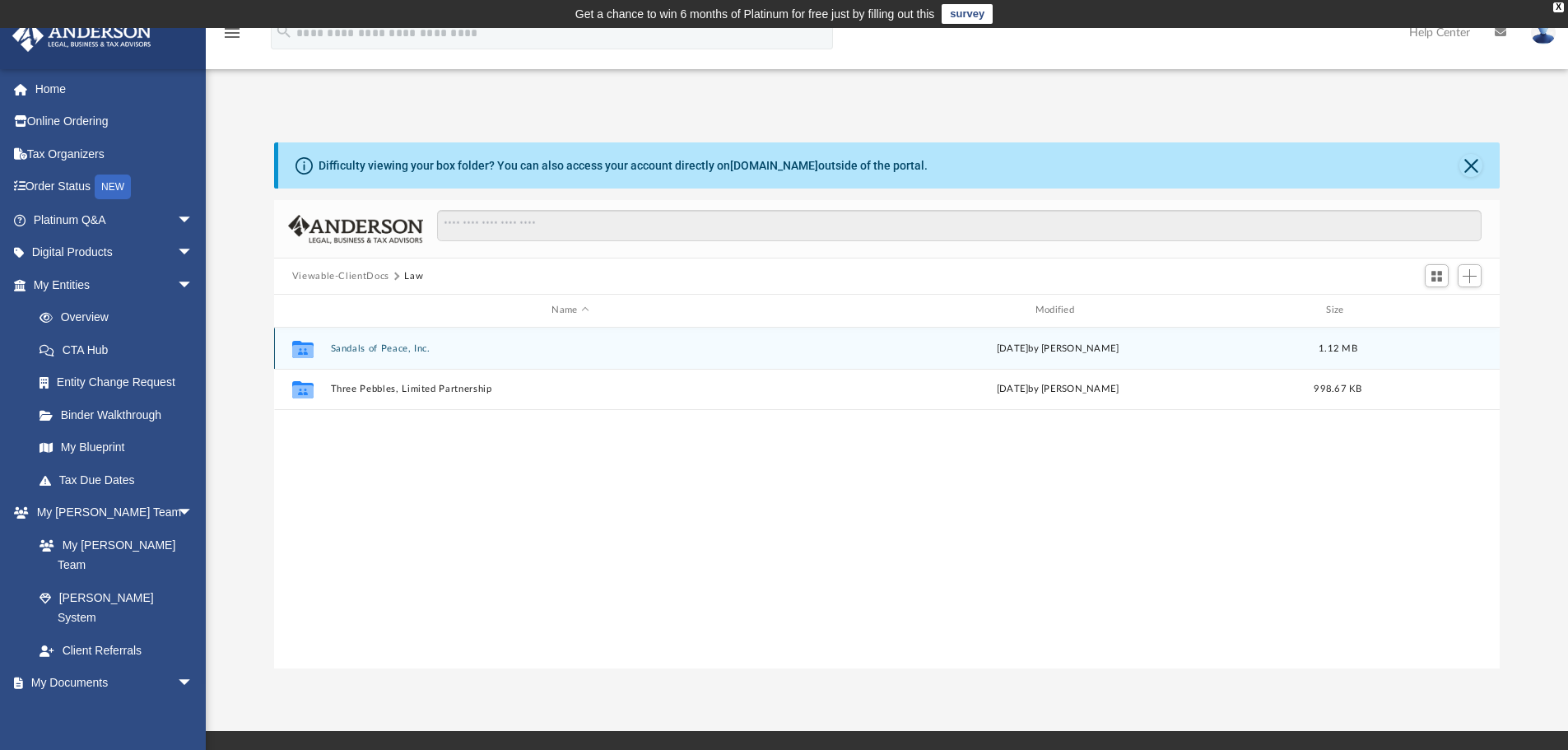
click at [384, 348] on button "Sandals of Peace, Inc." at bounding box center [570, 348] width 480 height 11
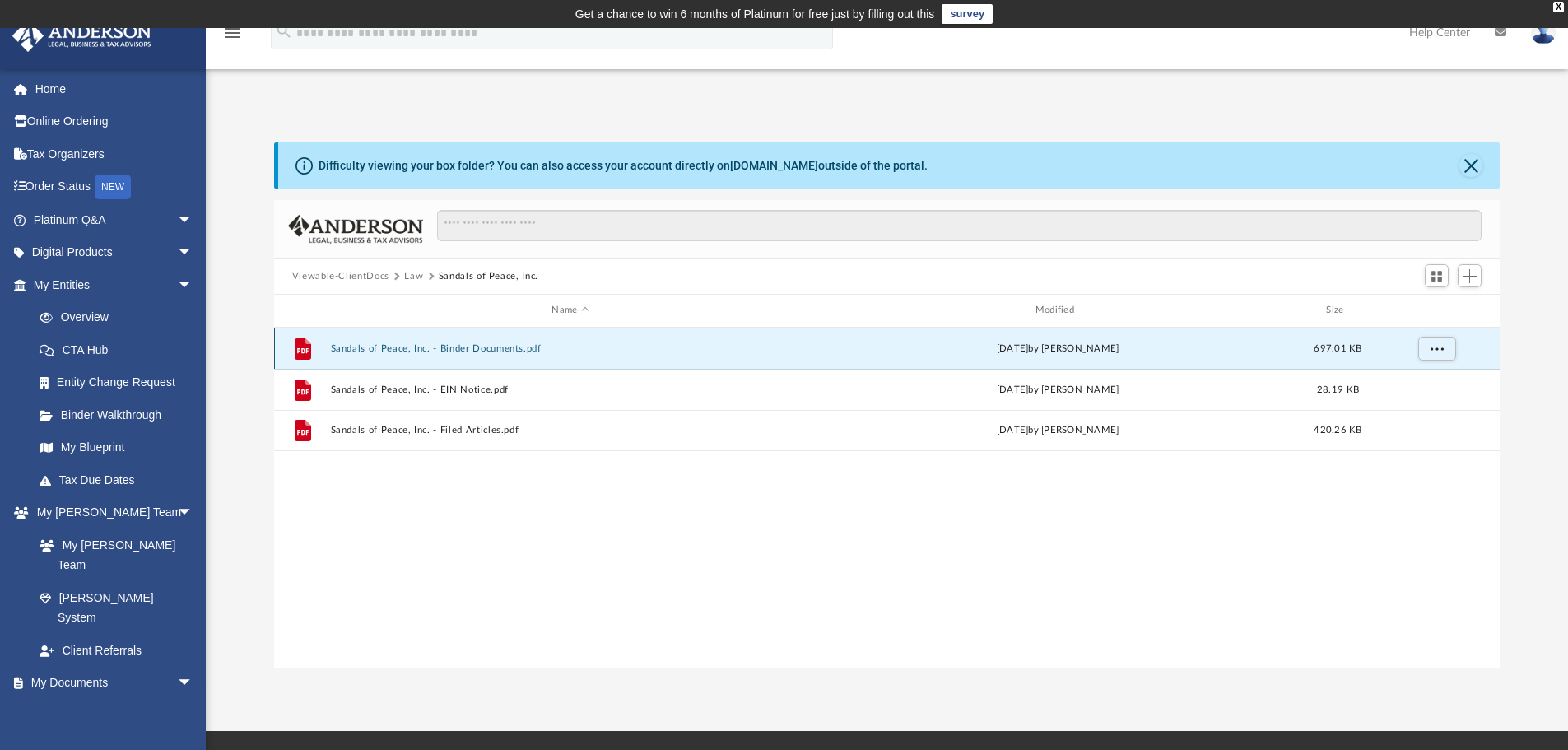
click at [507, 344] on button "Sandals of Peace, Inc. - Binder Documents.pdf" at bounding box center [570, 348] width 480 height 11
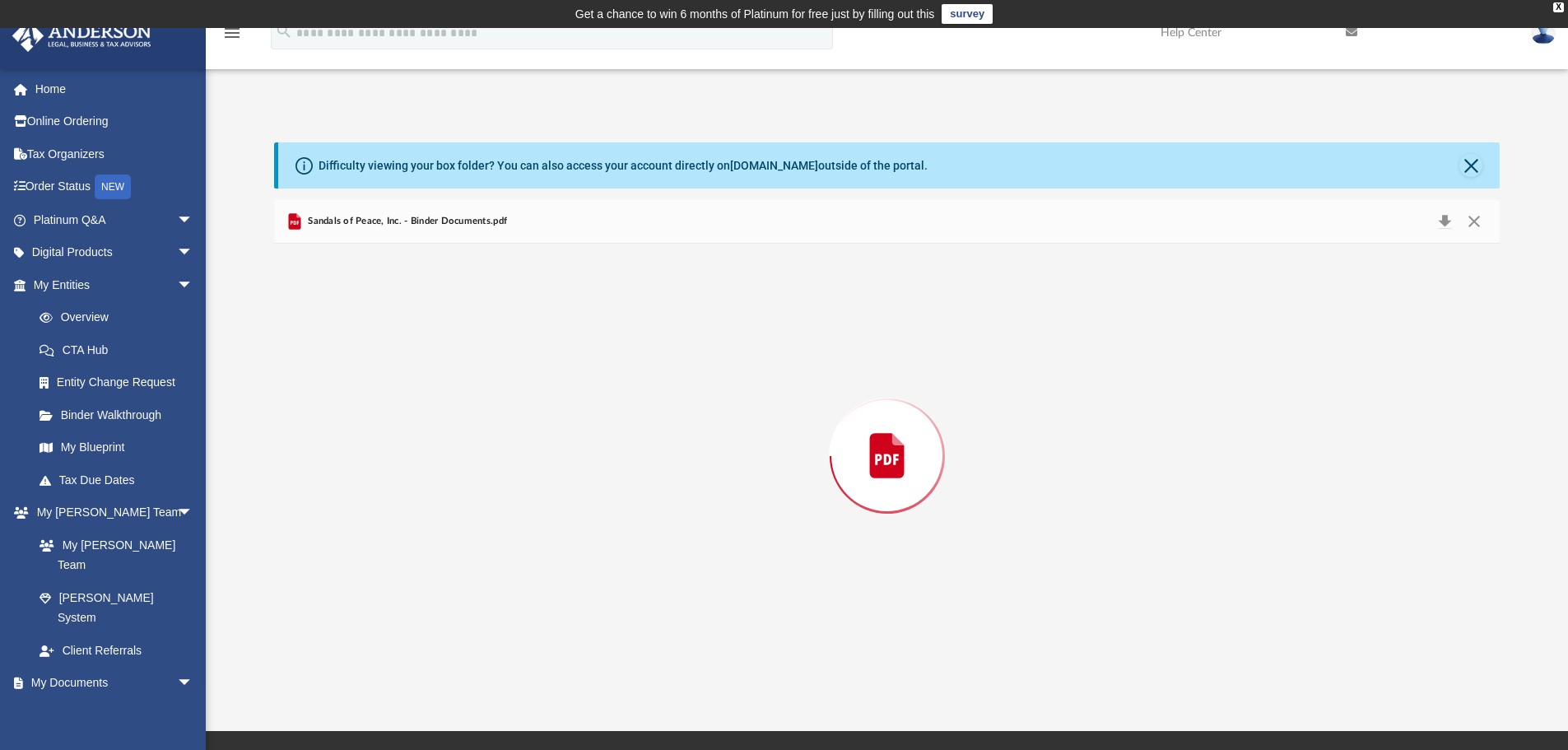
click at [507, 344] on div "Preview" at bounding box center [888, 455] width 1227 height 425
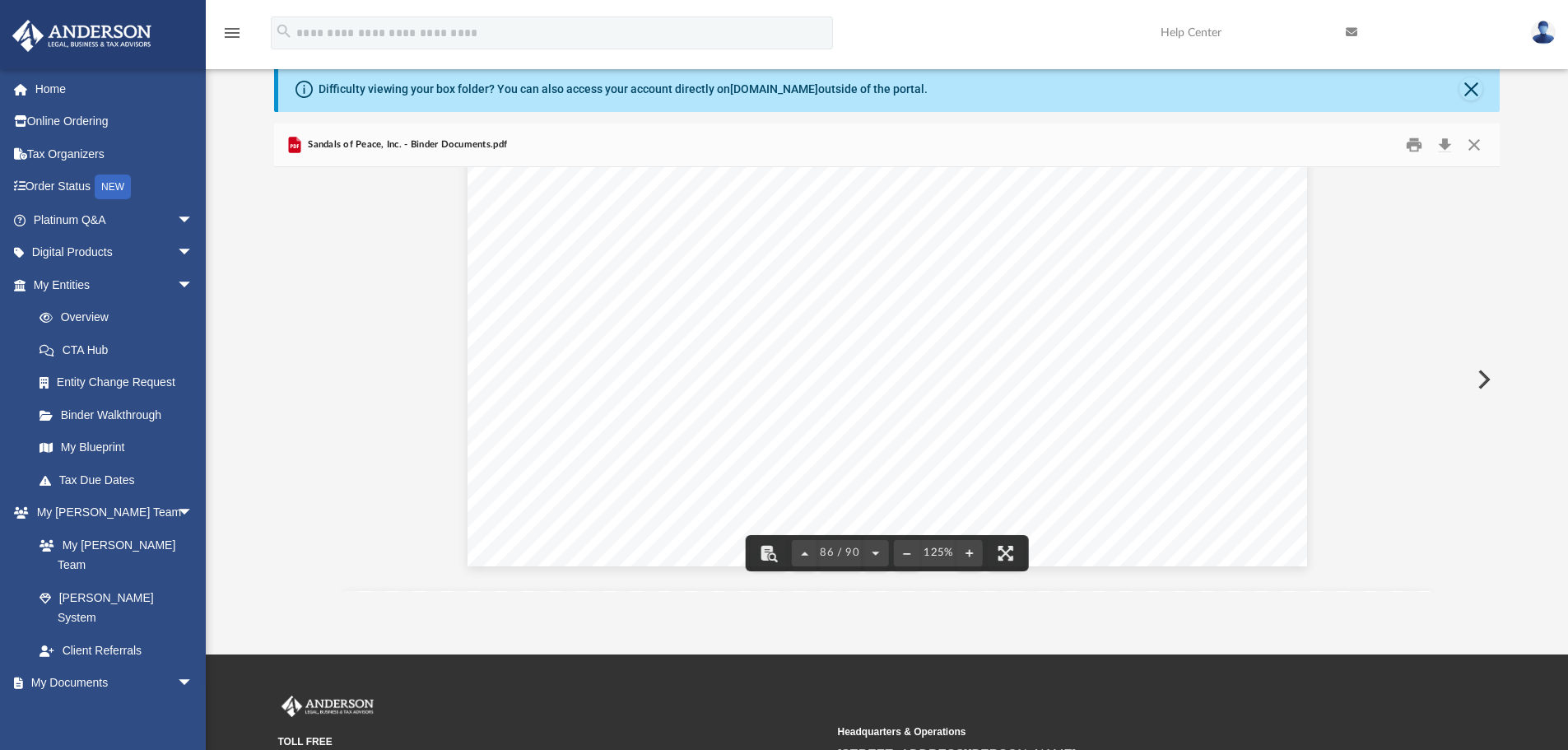
scroll to position [0, 0]
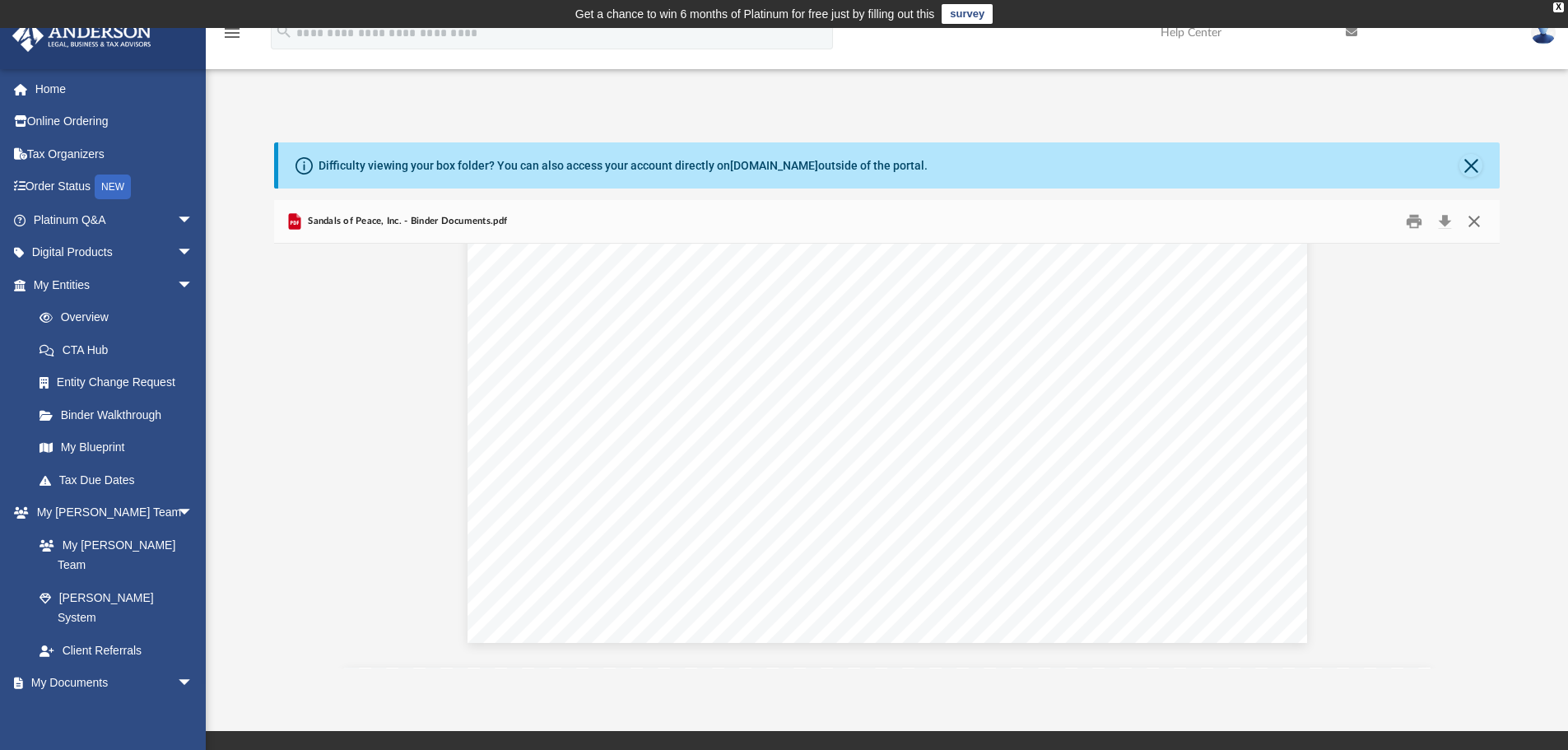
click at [1473, 218] on button "Close" at bounding box center [1474, 222] width 30 height 26
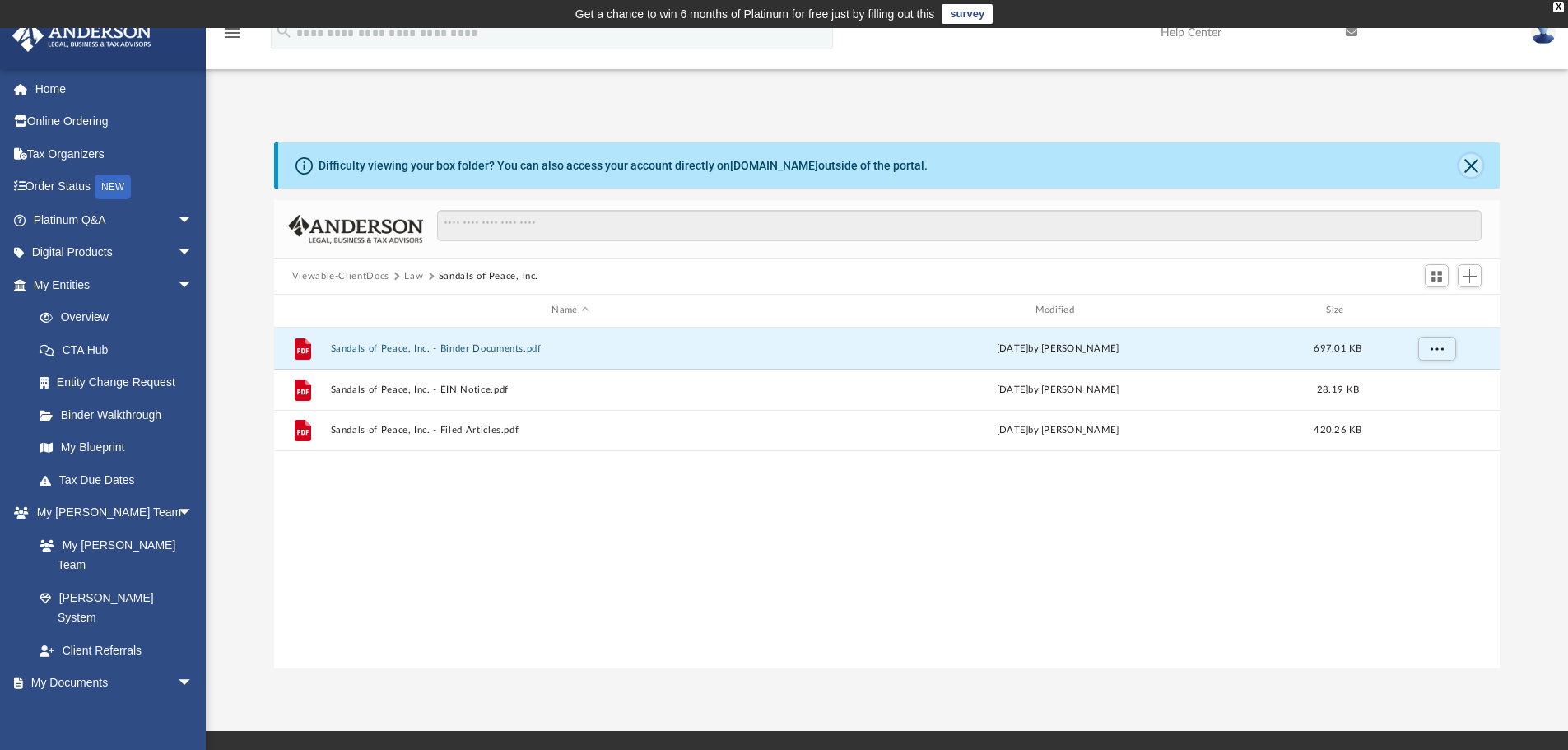
click at [1477, 169] on button "Close" at bounding box center [1470, 165] width 23 height 23
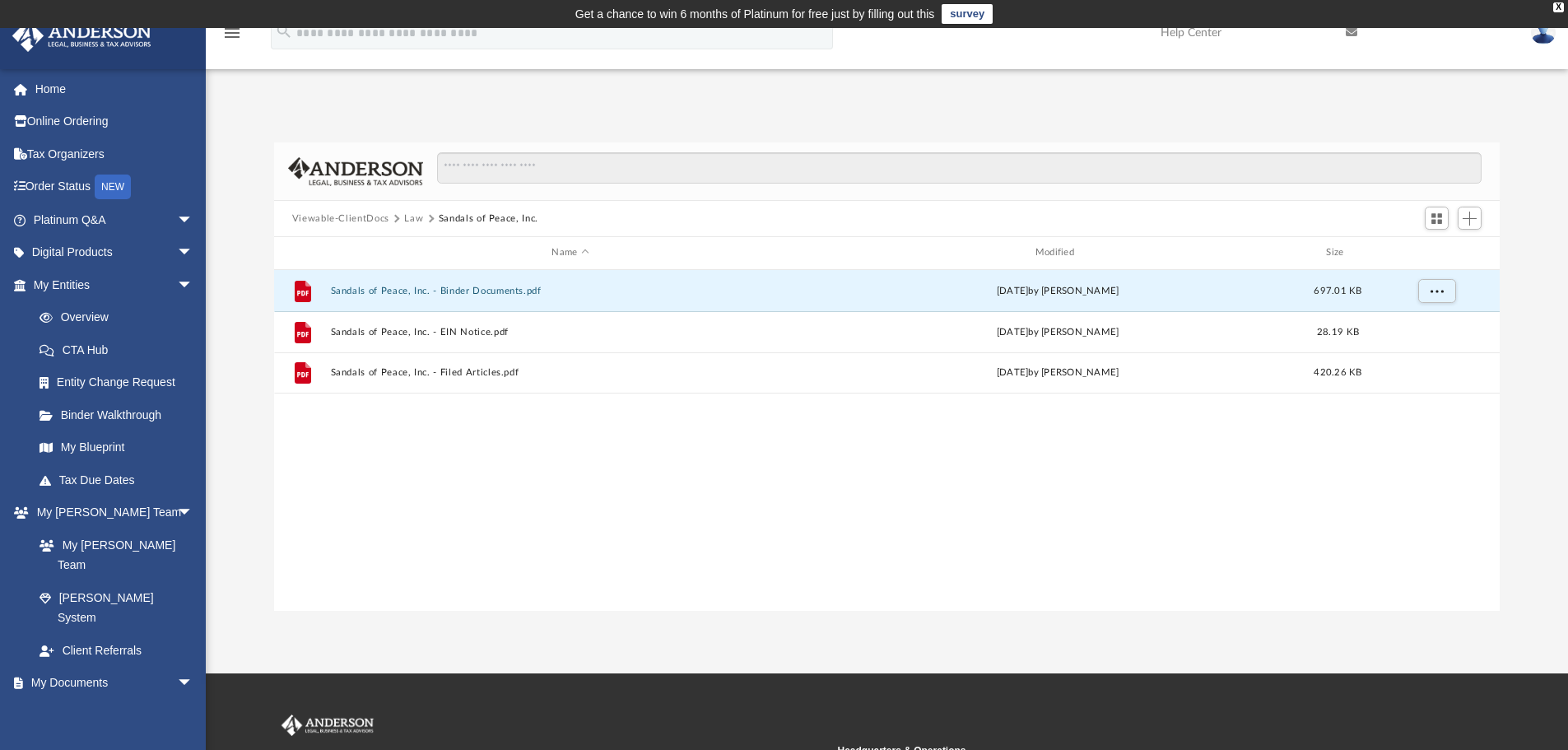
click at [363, 215] on button "Viewable-ClientDocs" at bounding box center [340, 219] width 98 height 15
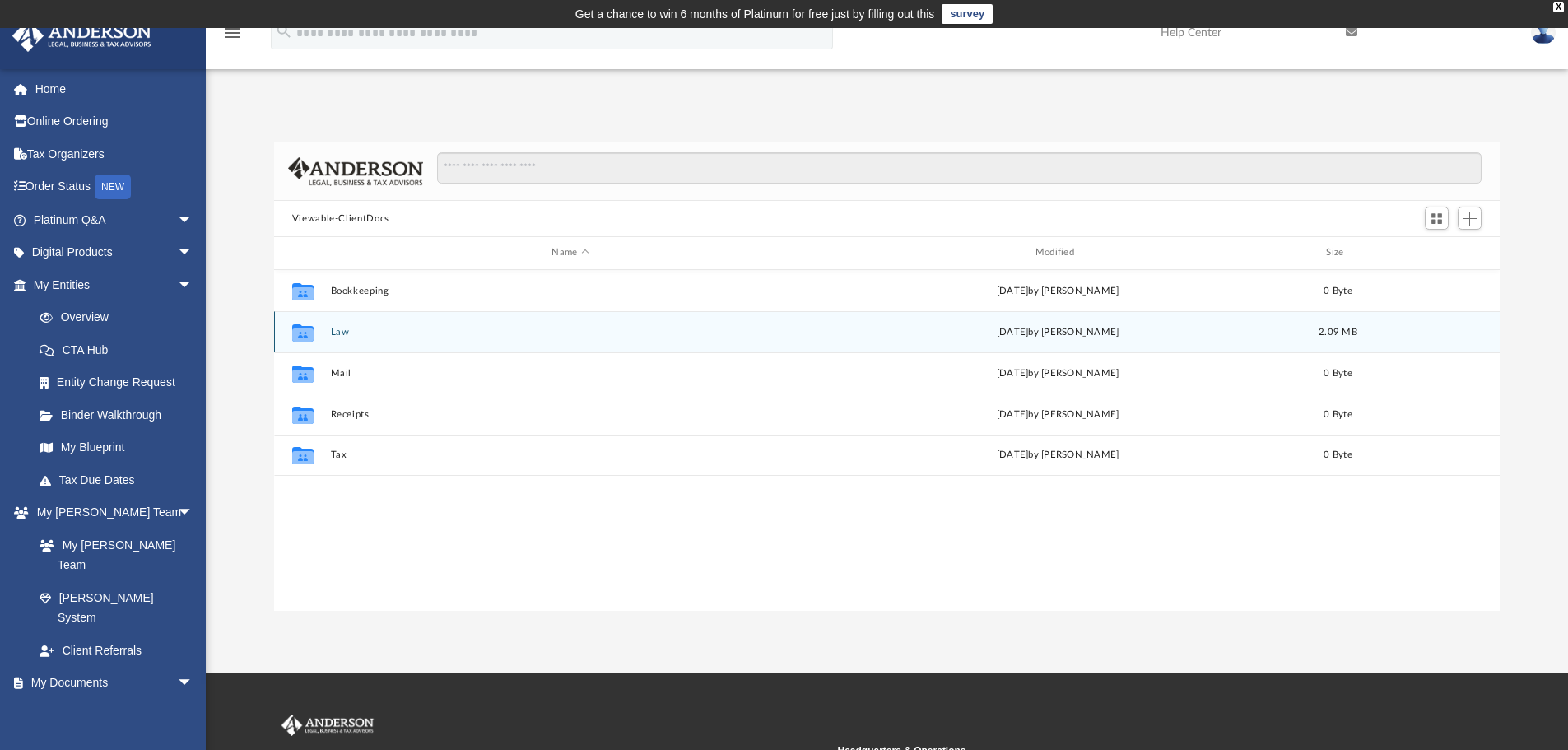
click at [305, 336] on icon "grid" at bounding box center [303, 332] width 22 height 18
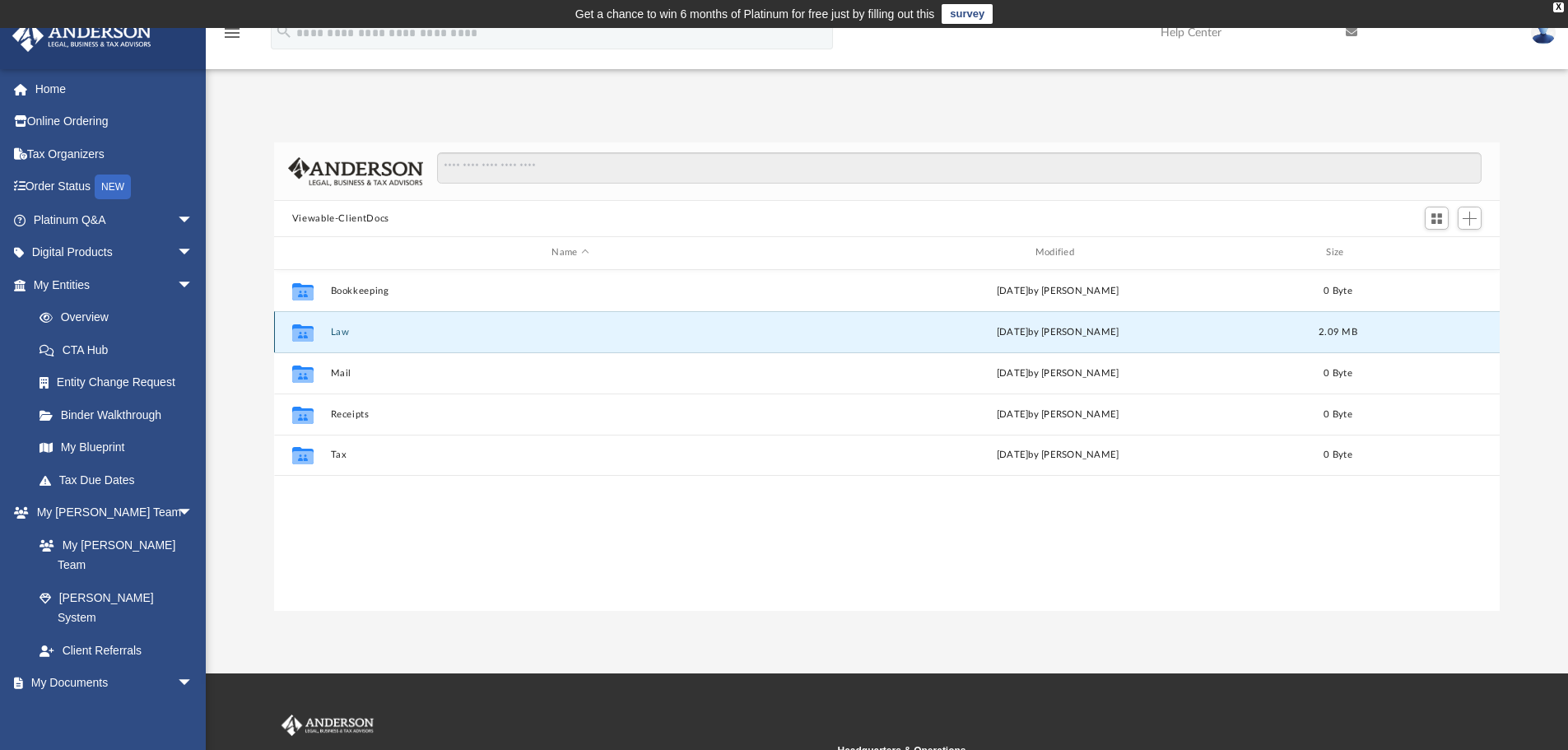
click at [305, 335] on icon "grid" at bounding box center [303, 332] width 22 height 18
click at [344, 326] on button "Law" at bounding box center [570, 331] width 480 height 11
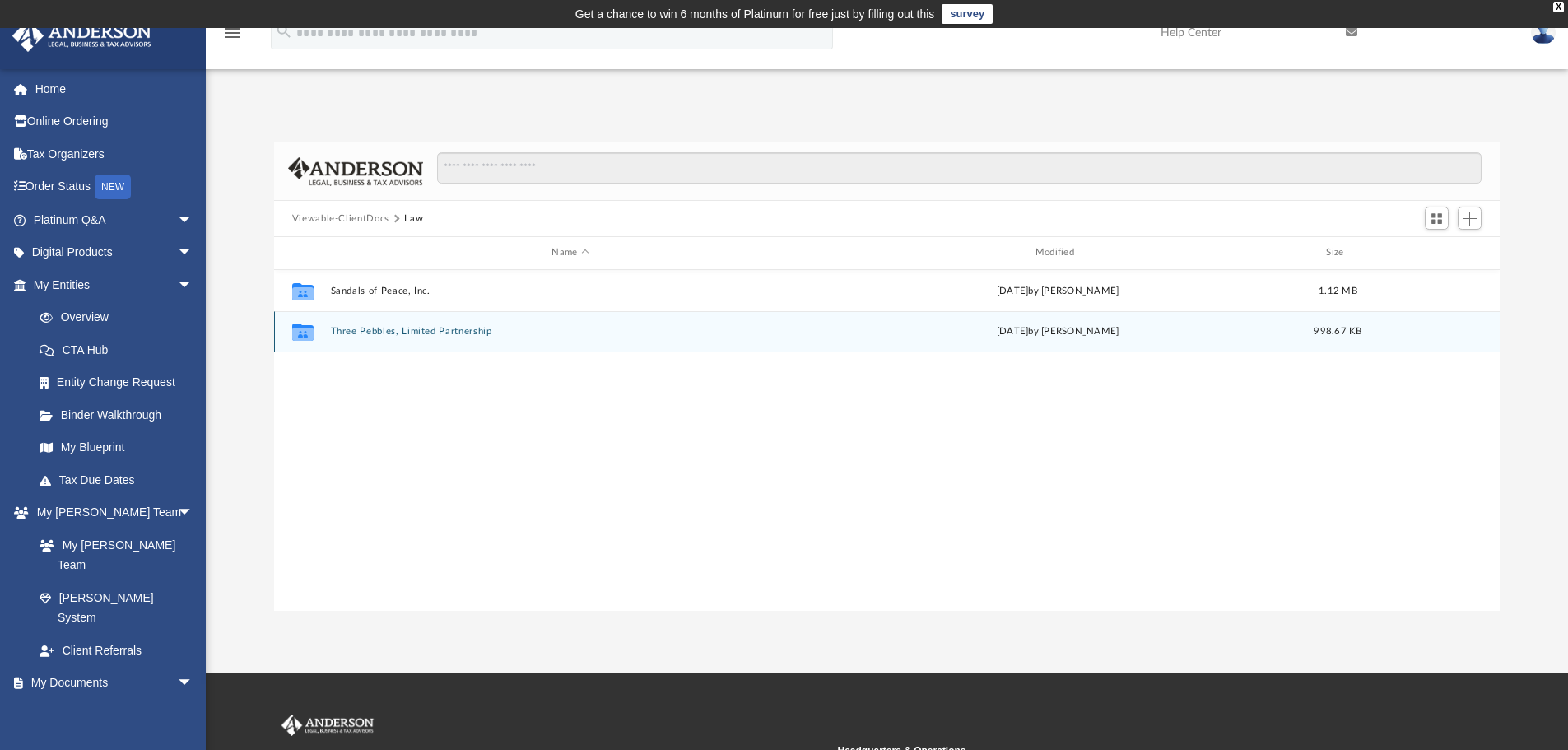
click at [354, 335] on button "Three Pebbles, Limited Partnership" at bounding box center [570, 331] width 480 height 11
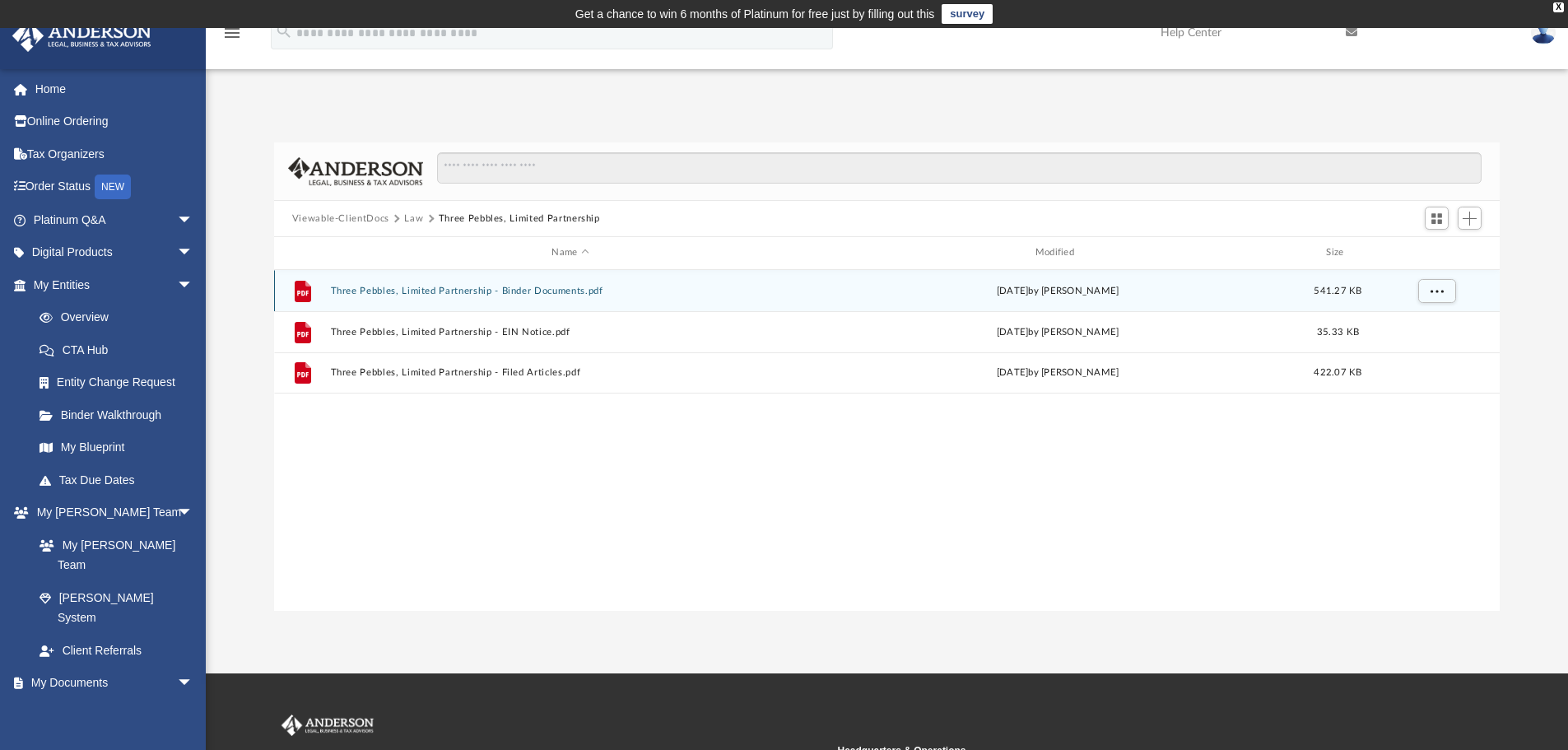
click at [390, 290] on button "Three Pebbles, Limited Partnership - Binder Documents.pdf" at bounding box center [570, 291] width 480 height 11
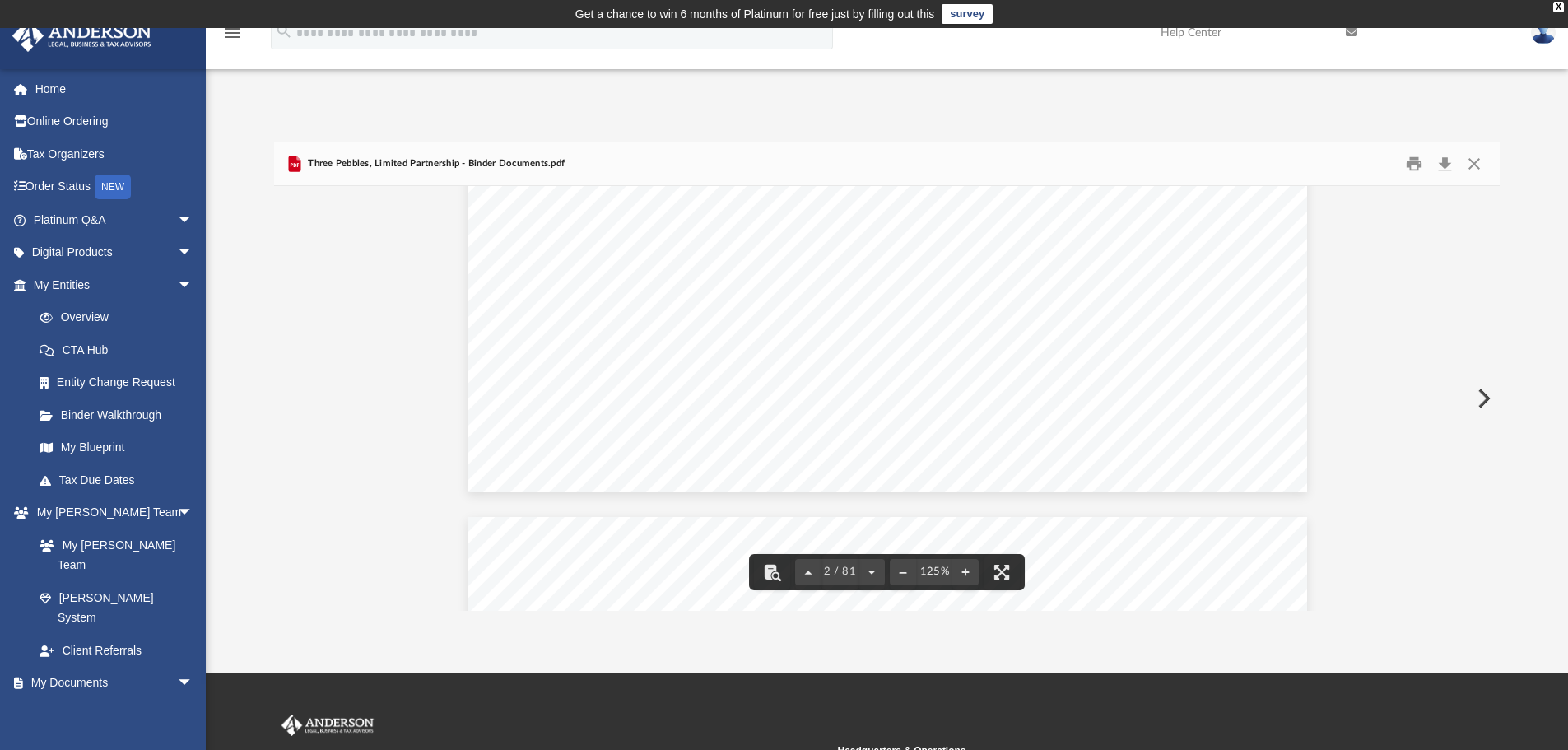
scroll to position [1810, 0]
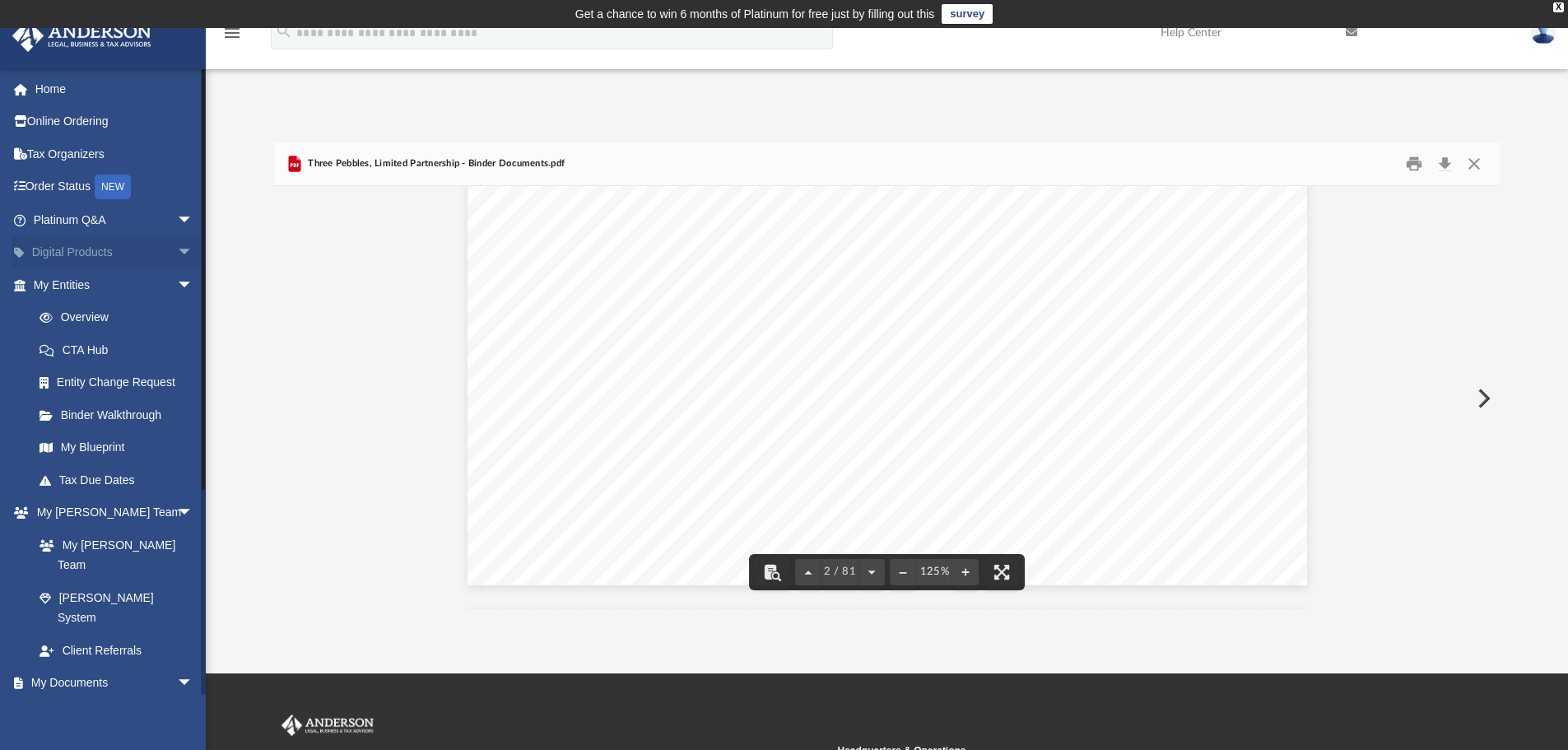
click at [68, 244] on link "Digital Products arrow_drop_down" at bounding box center [115, 252] width 207 height 33
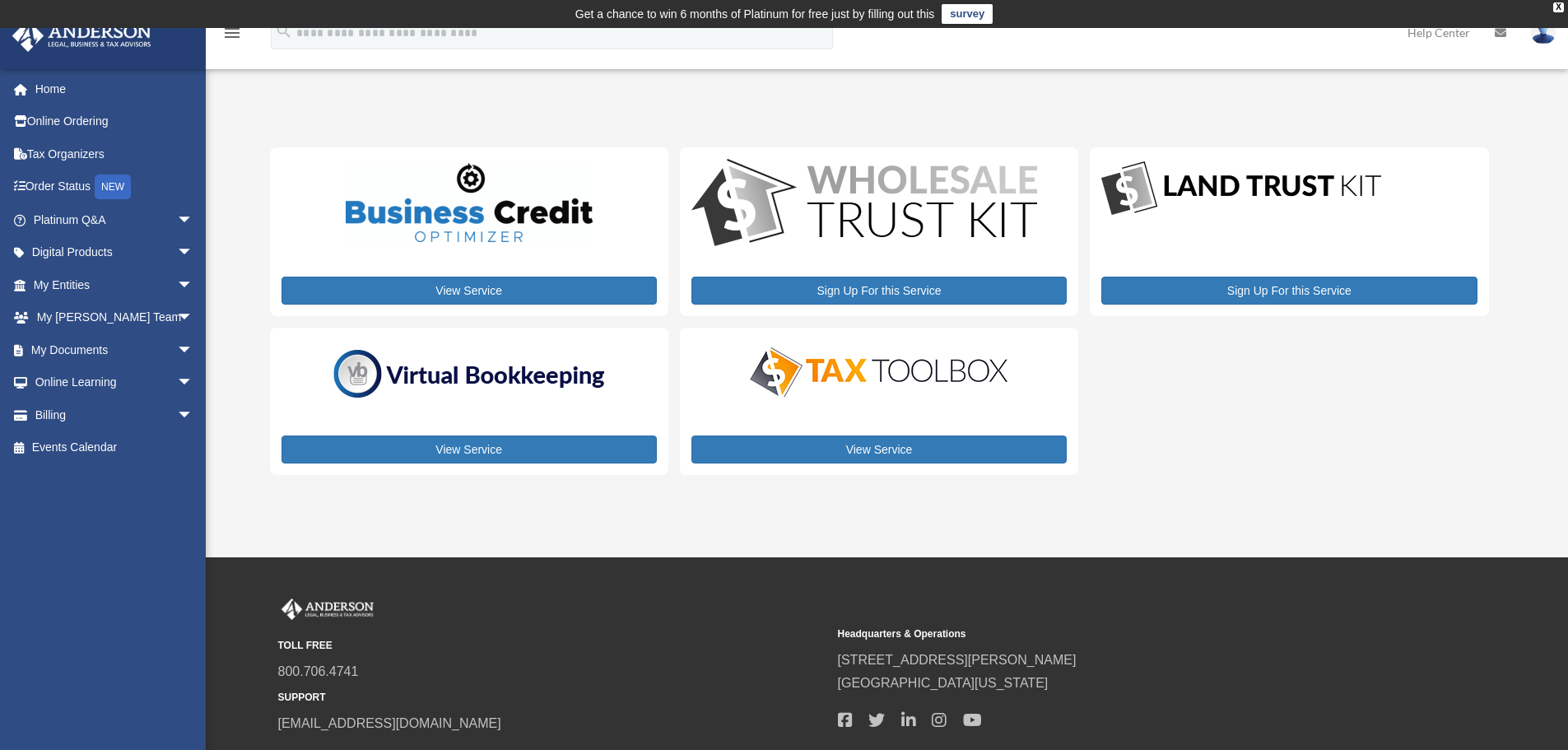
click at [1541, 34] on img at bounding box center [1543, 33] width 25 height 24
click at [1217, 140] on link "Logout" at bounding box center [1296, 144] width 165 height 34
